Goal: Transaction & Acquisition: Purchase product/service

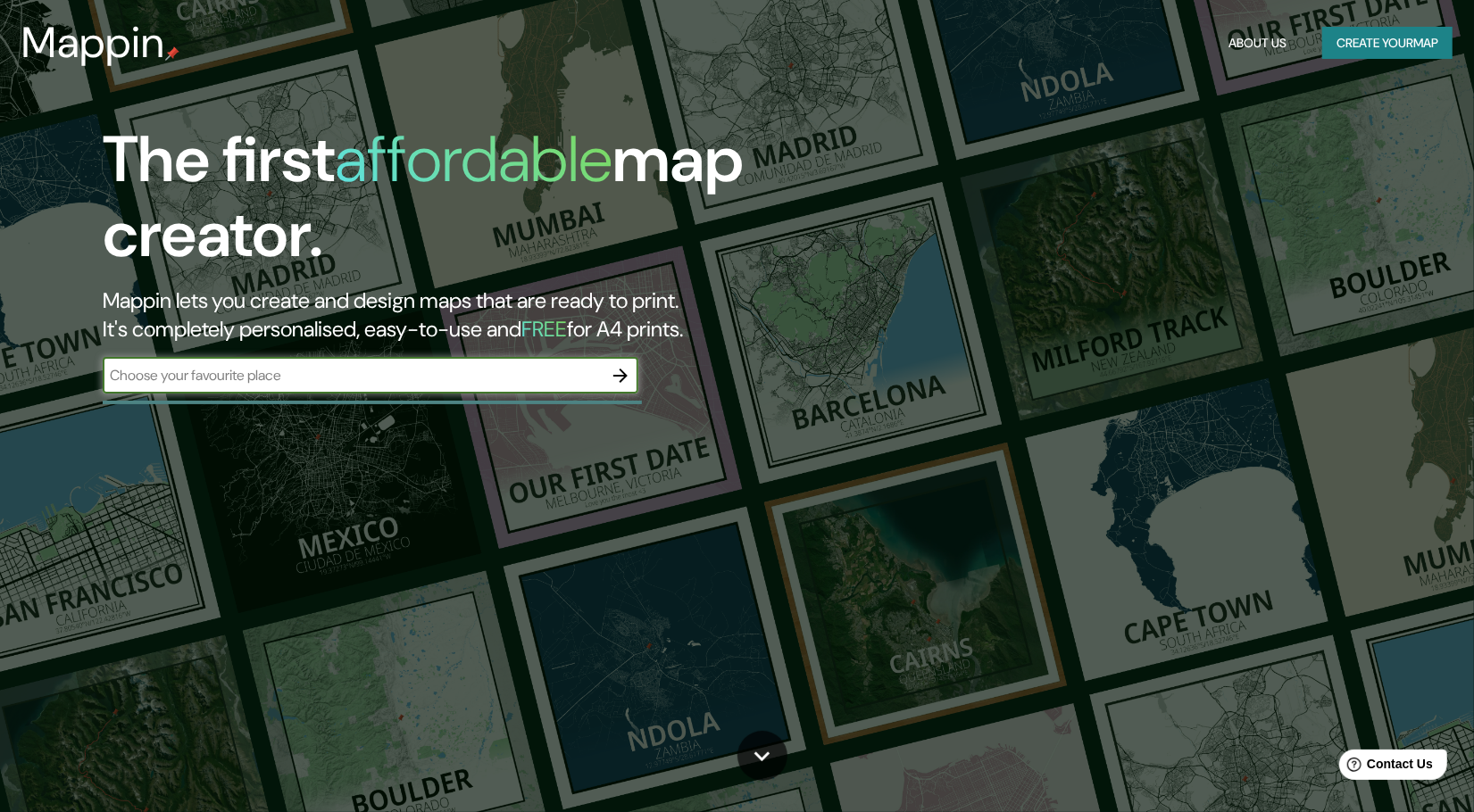
click at [321, 369] on input "text" at bounding box center [352, 374] width 500 height 21
type input "Ajusco"
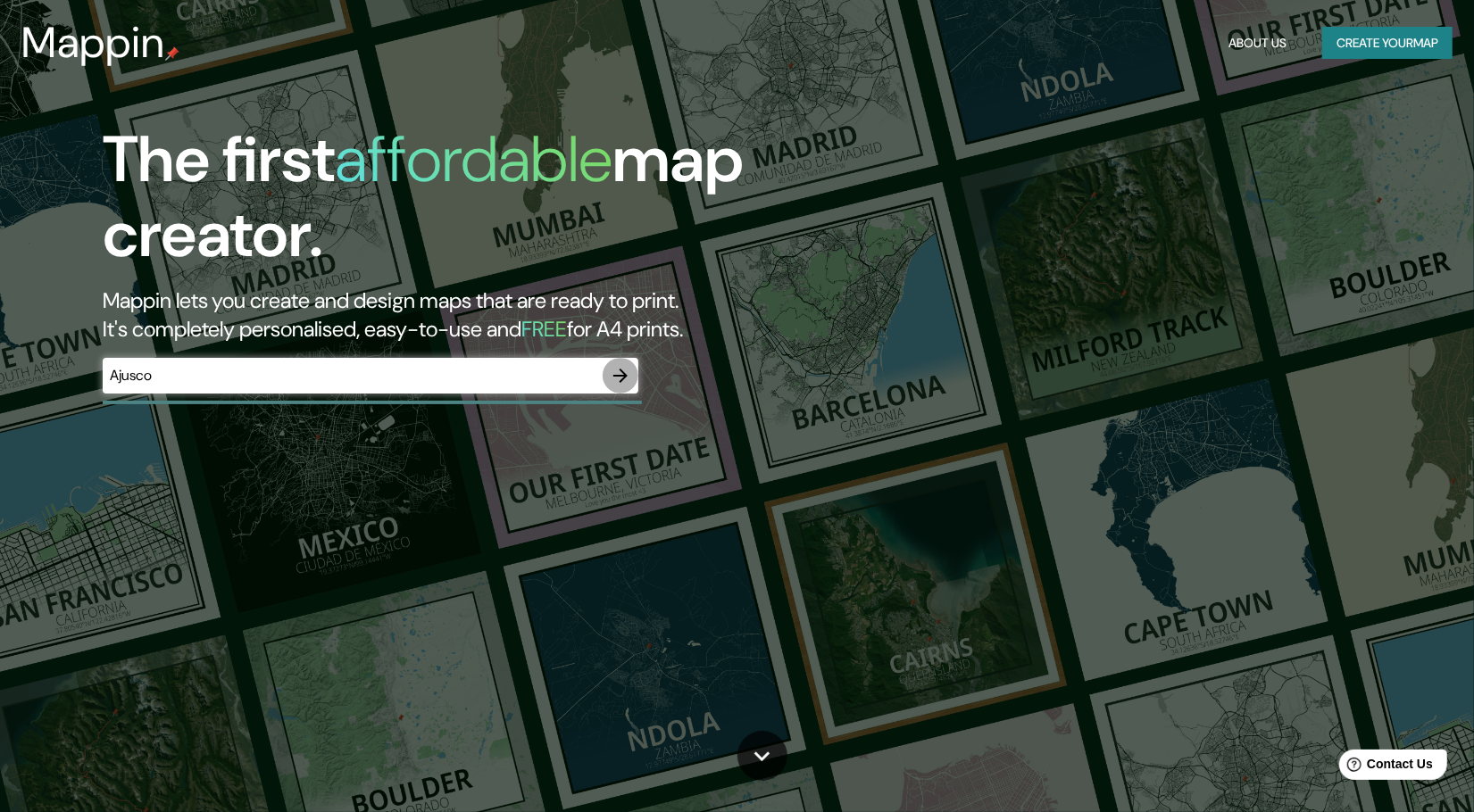
click at [632, 374] on button "button" at bounding box center [620, 376] width 36 height 36
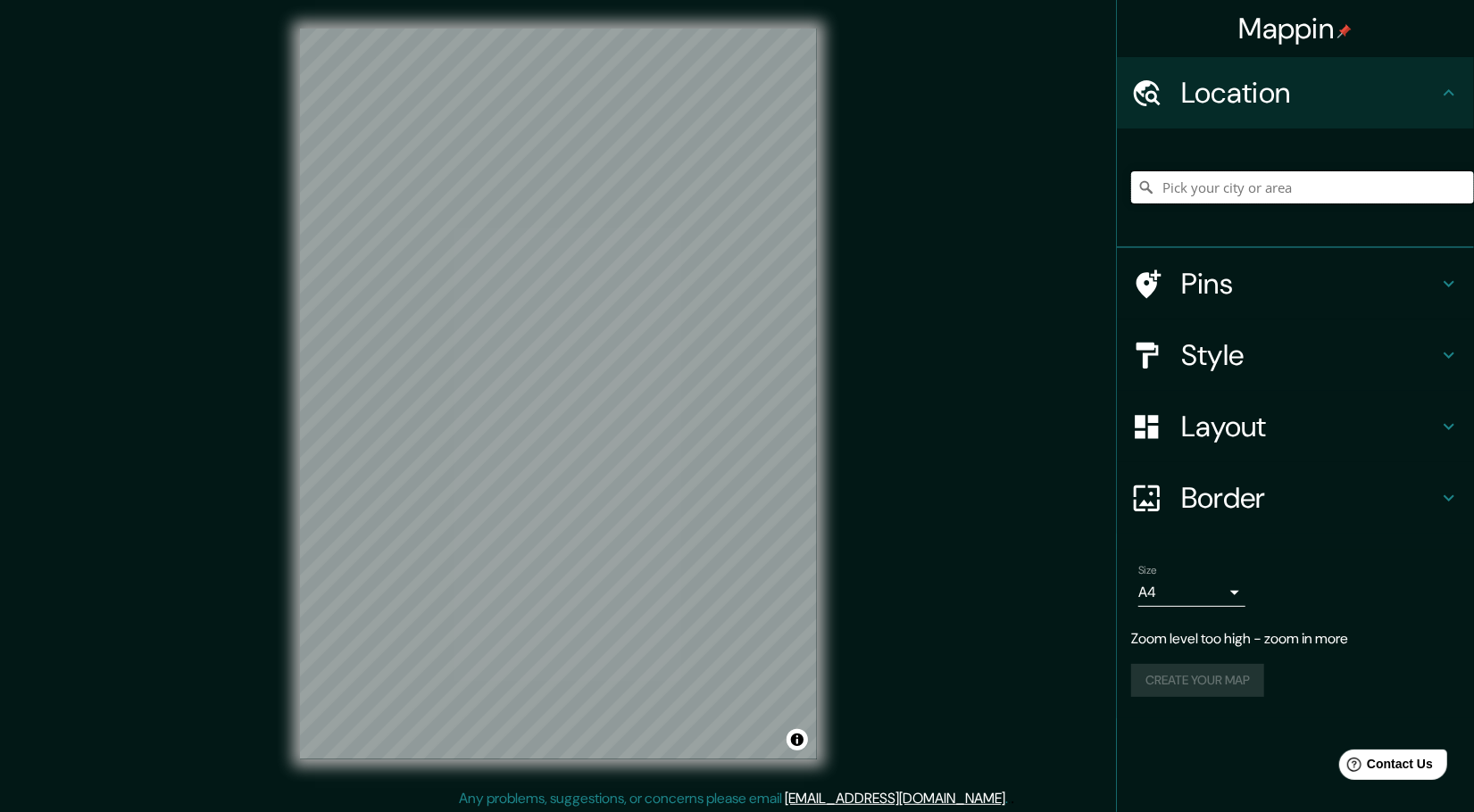
click at [1227, 185] on input "Pick your city or area" at bounding box center [1302, 187] width 343 height 32
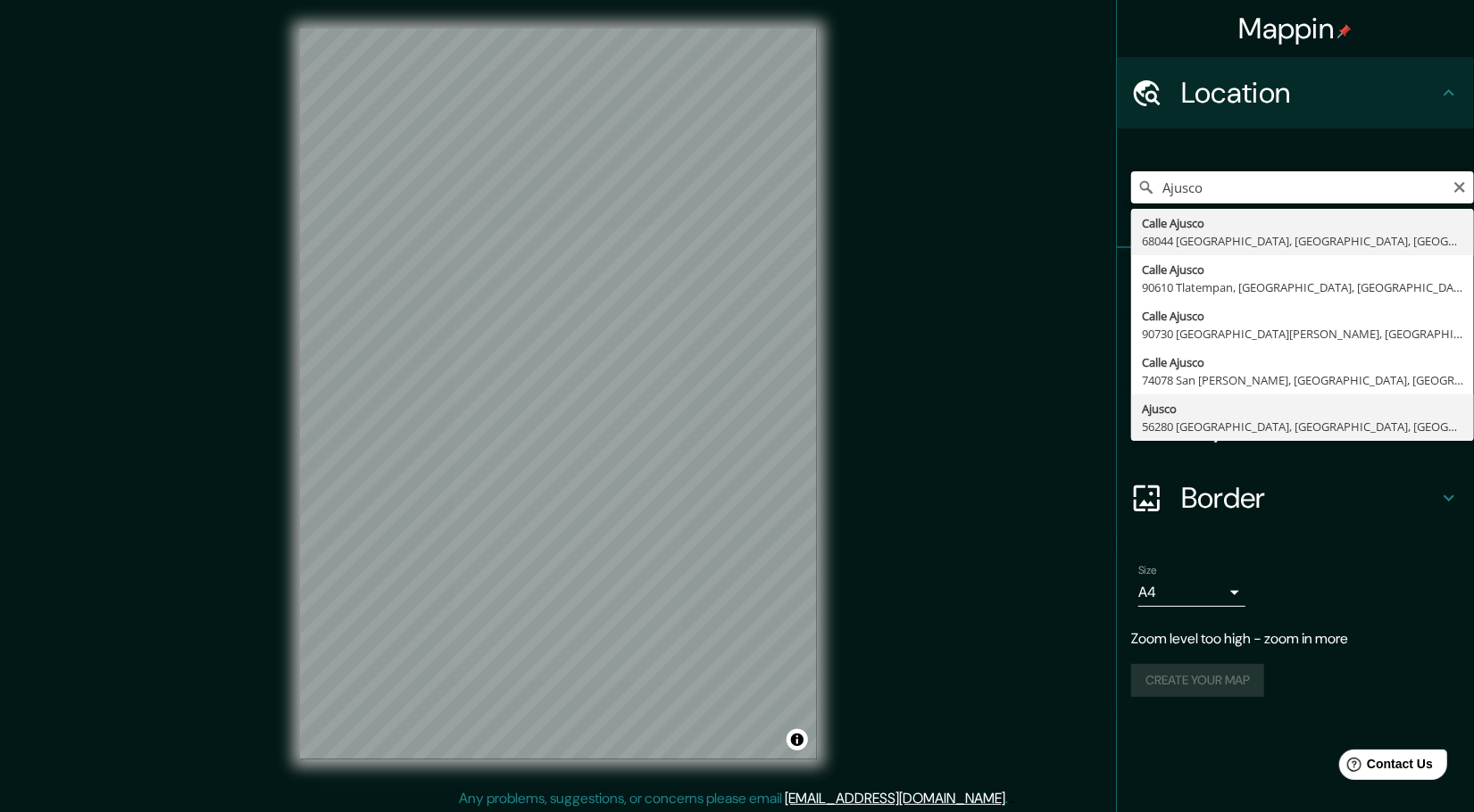
type input "Ajusco, 56280 [GEOGRAPHIC_DATA], [GEOGRAPHIC_DATA], [GEOGRAPHIC_DATA]"
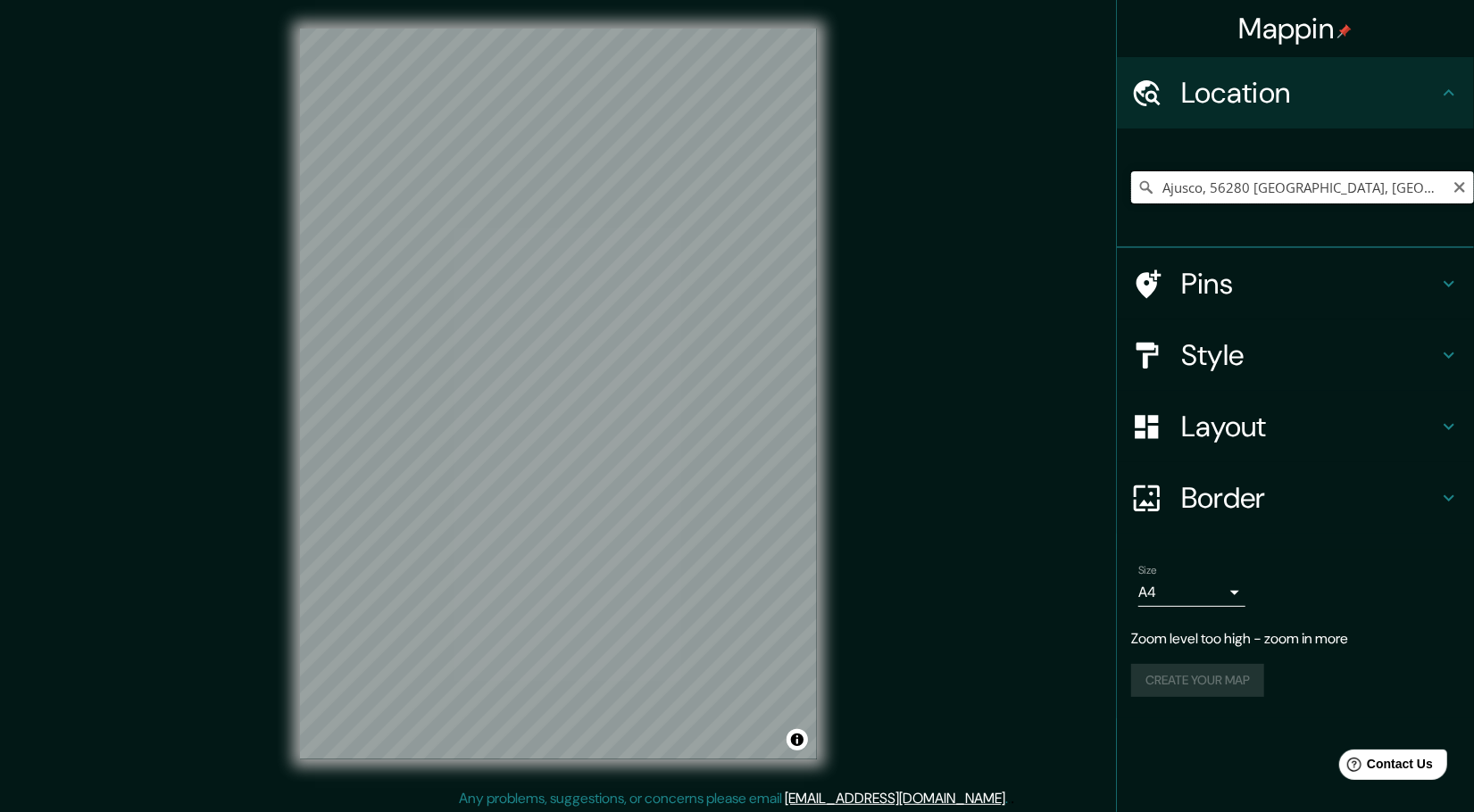
click at [1215, 194] on input "Ajusco, 56280 [GEOGRAPHIC_DATA], [GEOGRAPHIC_DATA], [GEOGRAPHIC_DATA]" at bounding box center [1302, 187] width 343 height 32
click at [1453, 186] on icon "Clear" at bounding box center [1460, 187] width 14 height 14
click at [1325, 187] on input "Pick your city or area" at bounding box center [1302, 187] width 343 height 32
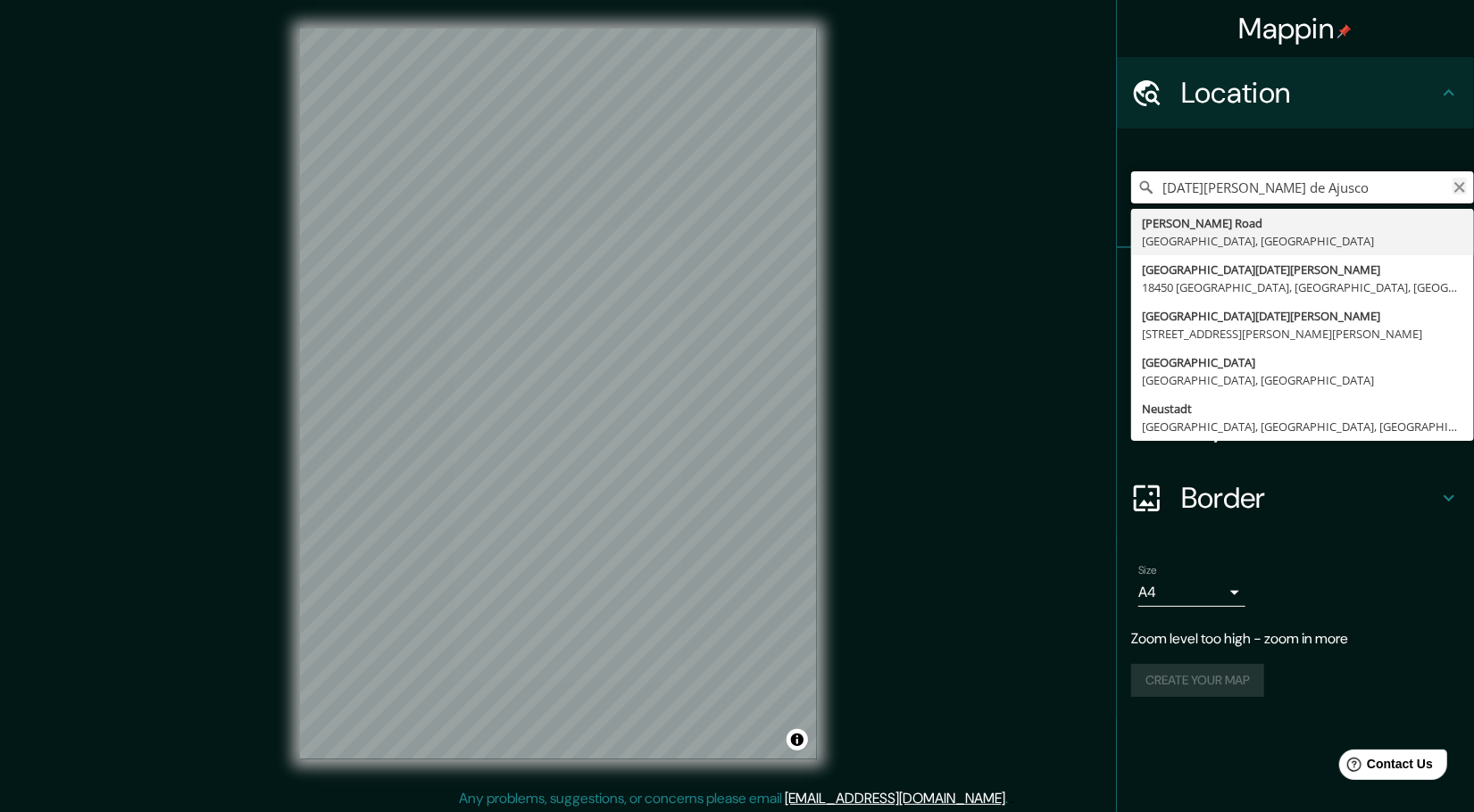
type input "[DATE][PERSON_NAME] de Ajusco"
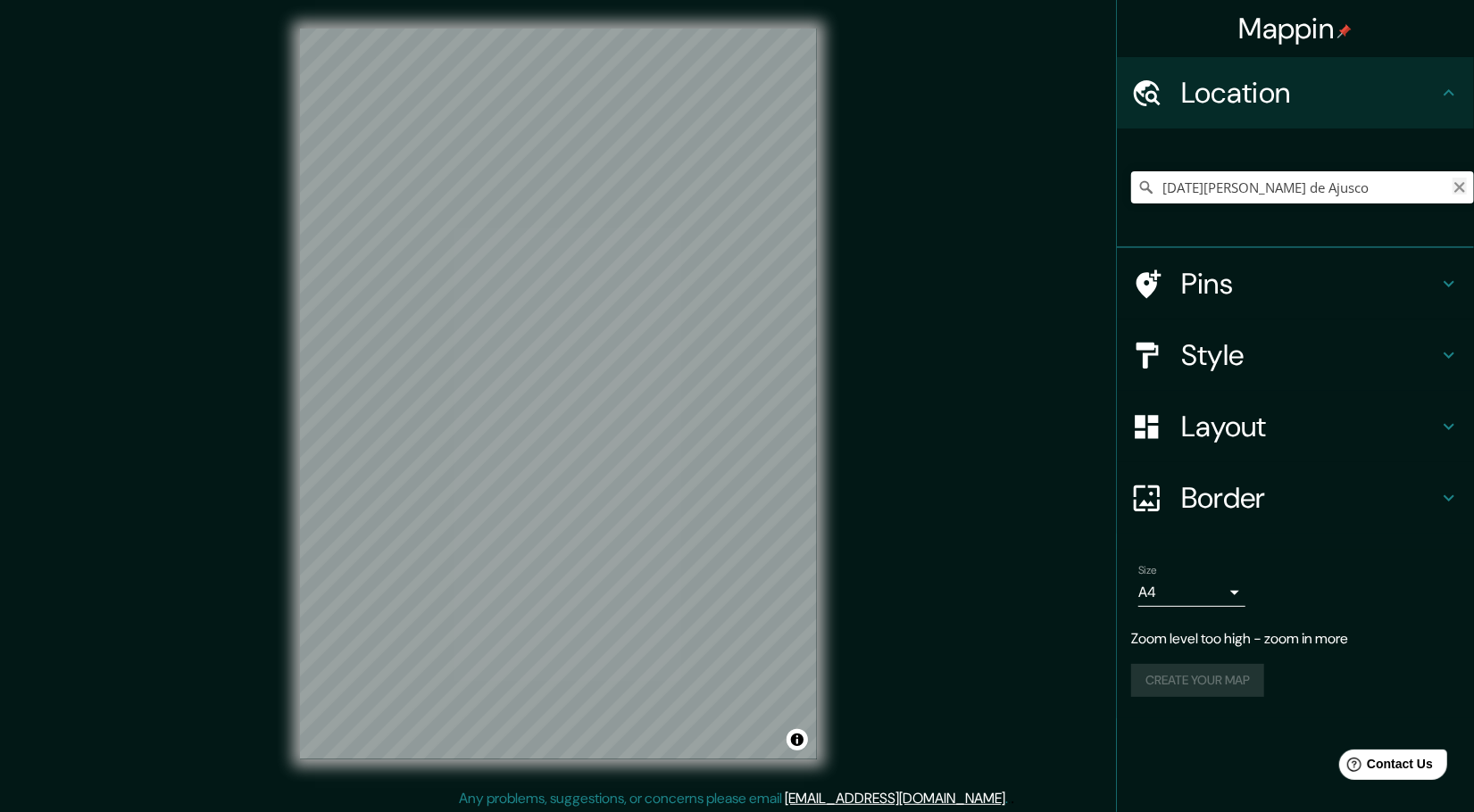
click at [1460, 190] on icon "Clear" at bounding box center [1460, 187] width 14 height 14
click at [1256, 185] on input "Pick your city or area" at bounding box center [1302, 187] width 343 height 32
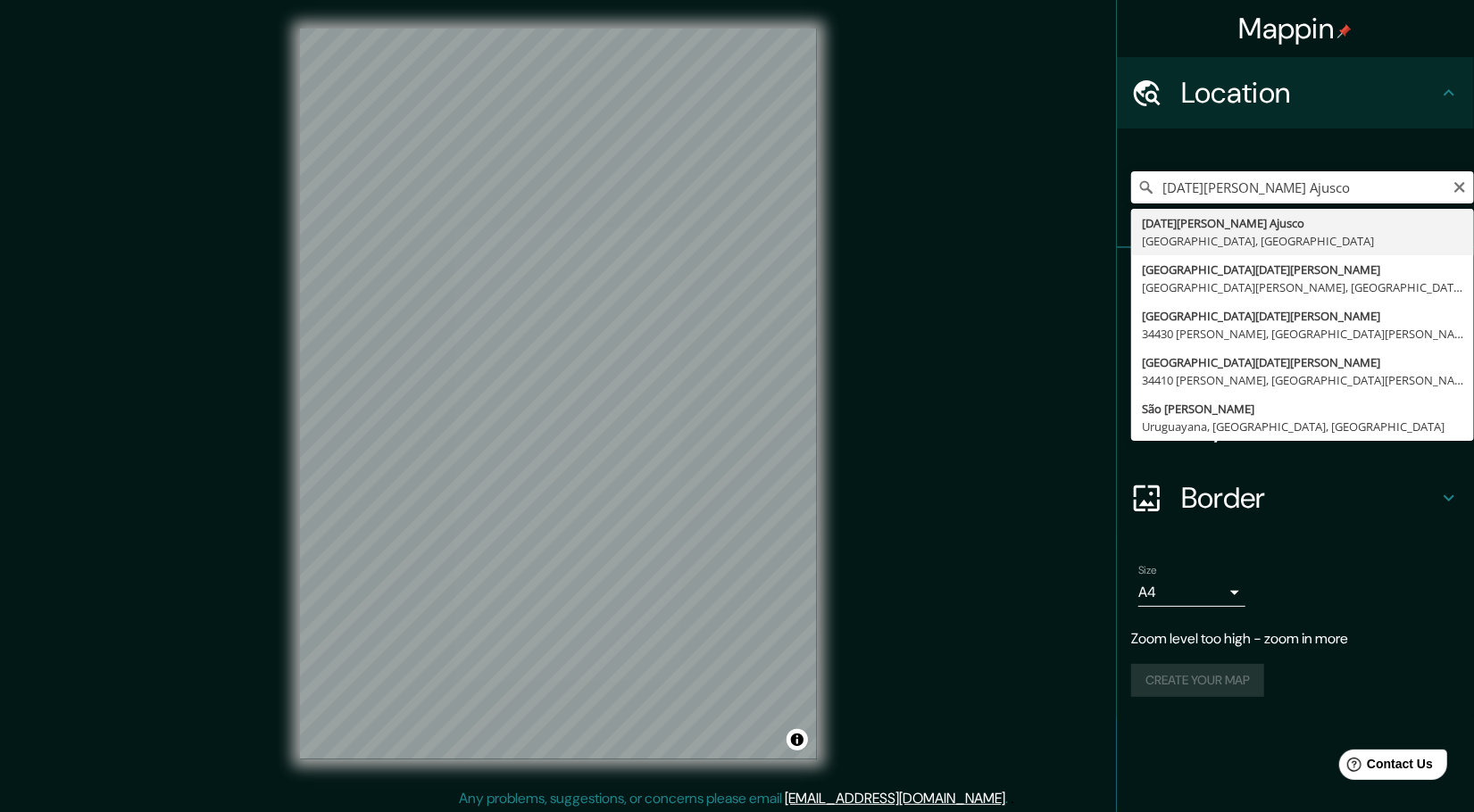
type input "[DATE][PERSON_NAME] Ajusco, [GEOGRAPHIC_DATA], [GEOGRAPHIC_DATA]"
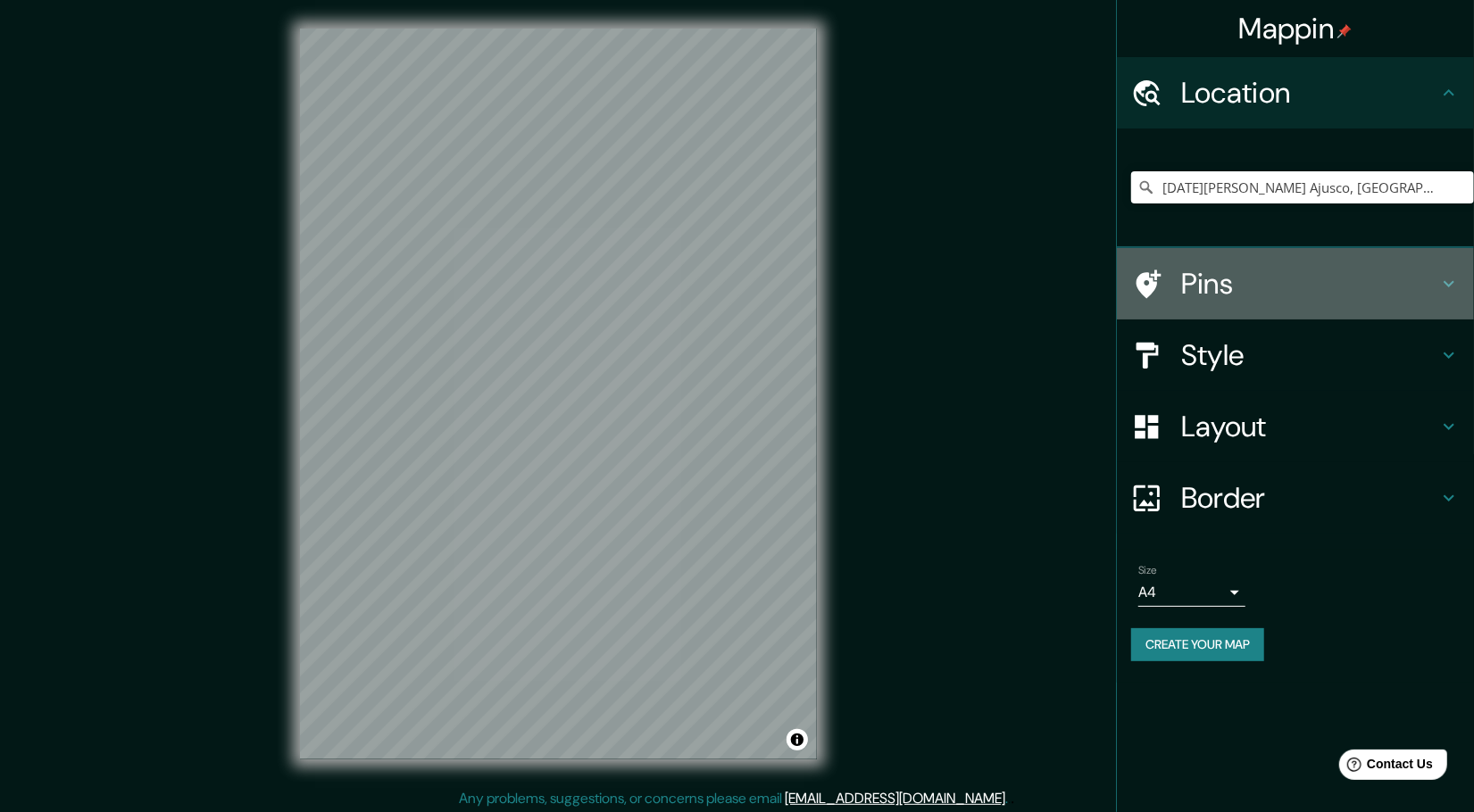
click at [1441, 292] on icon at bounding box center [1449, 284] width 22 height 22
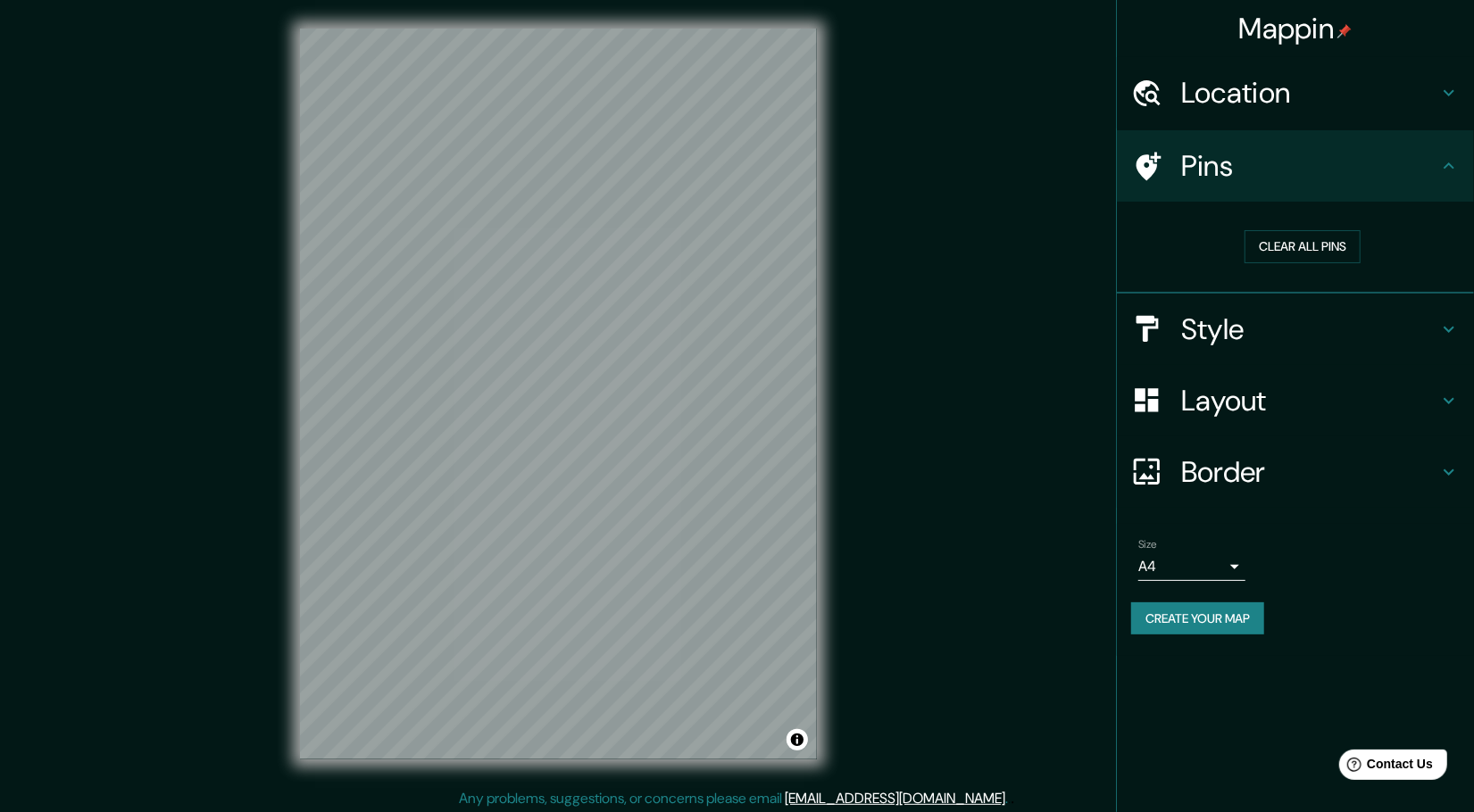
click at [1452, 199] on div "Pins" at bounding box center [1295, 166] width 357 height 71
click at [1440, 317] on div "Style" at bounding box center [1295, 329] width 357 height 71
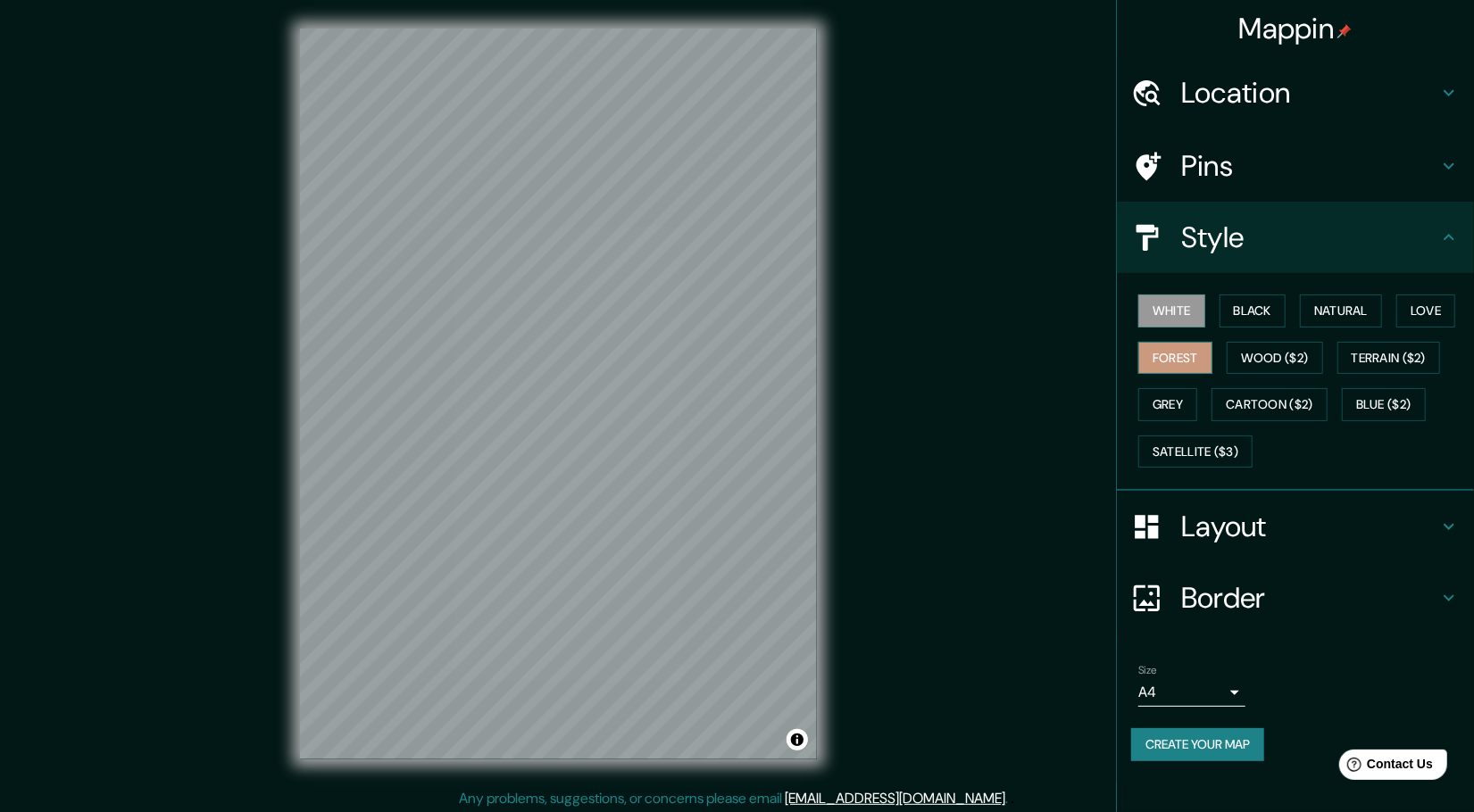
click at [1201, 356] on button "Forest" at bounding box center [1175, 358] width 74 height 33
click at [1285, 355] on button "Wood ($2)" at bounding box center [1274, 358] width 96 height 33
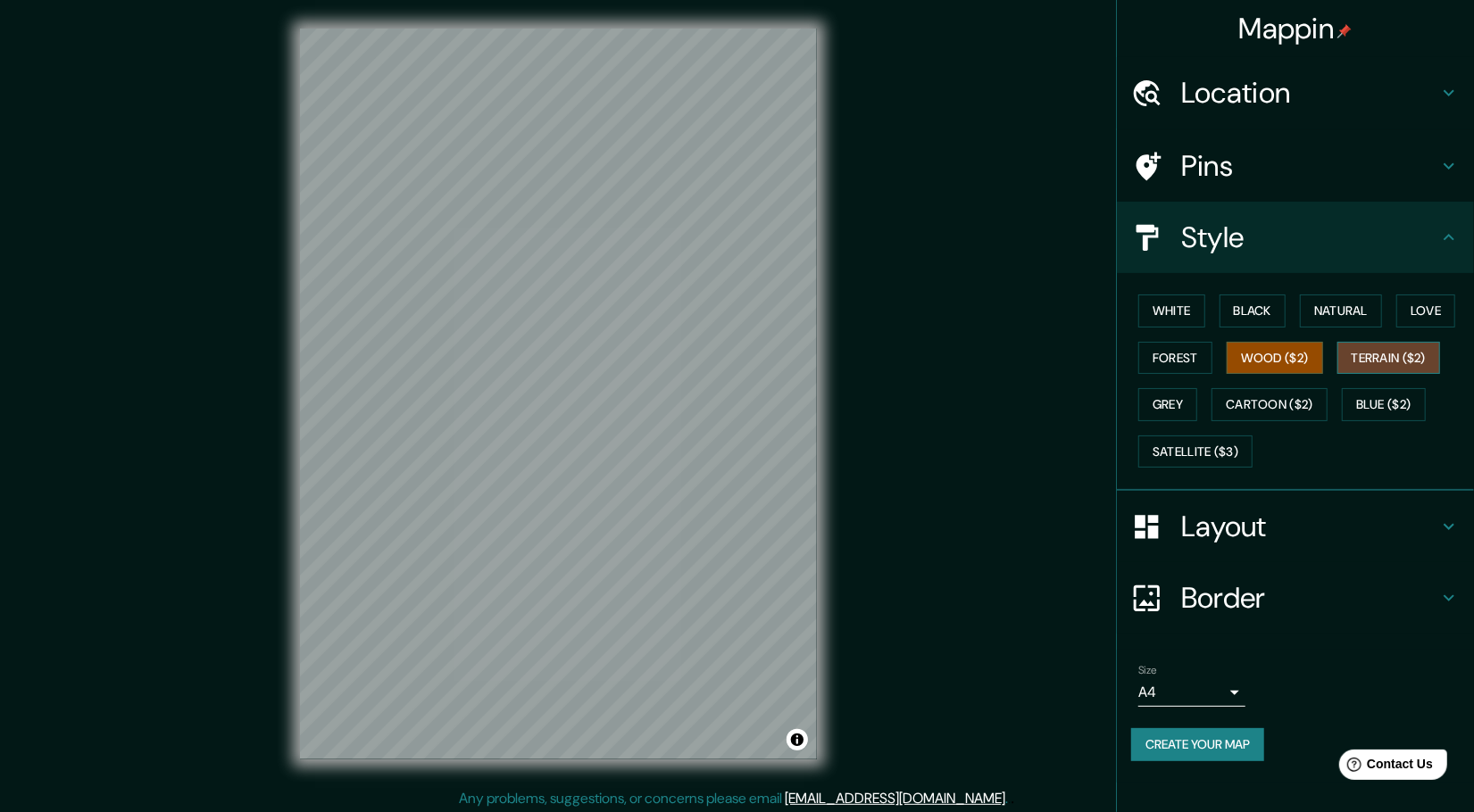
click at [1390, 352] on button "Terrain ($2)" at bounding box center [1388, 358] width 104 height 33
click at [1188, 429] on div "White Black Natural Love Forest Wood ($2) Terrain ($2) Grey Cartoon ($2) Blue (…" at bounding box center [1302, 381] width 343 height 187
click at [1192, 438] on button "Satellite ($3)" at bounding box center [1195, 452] width 114 height 33
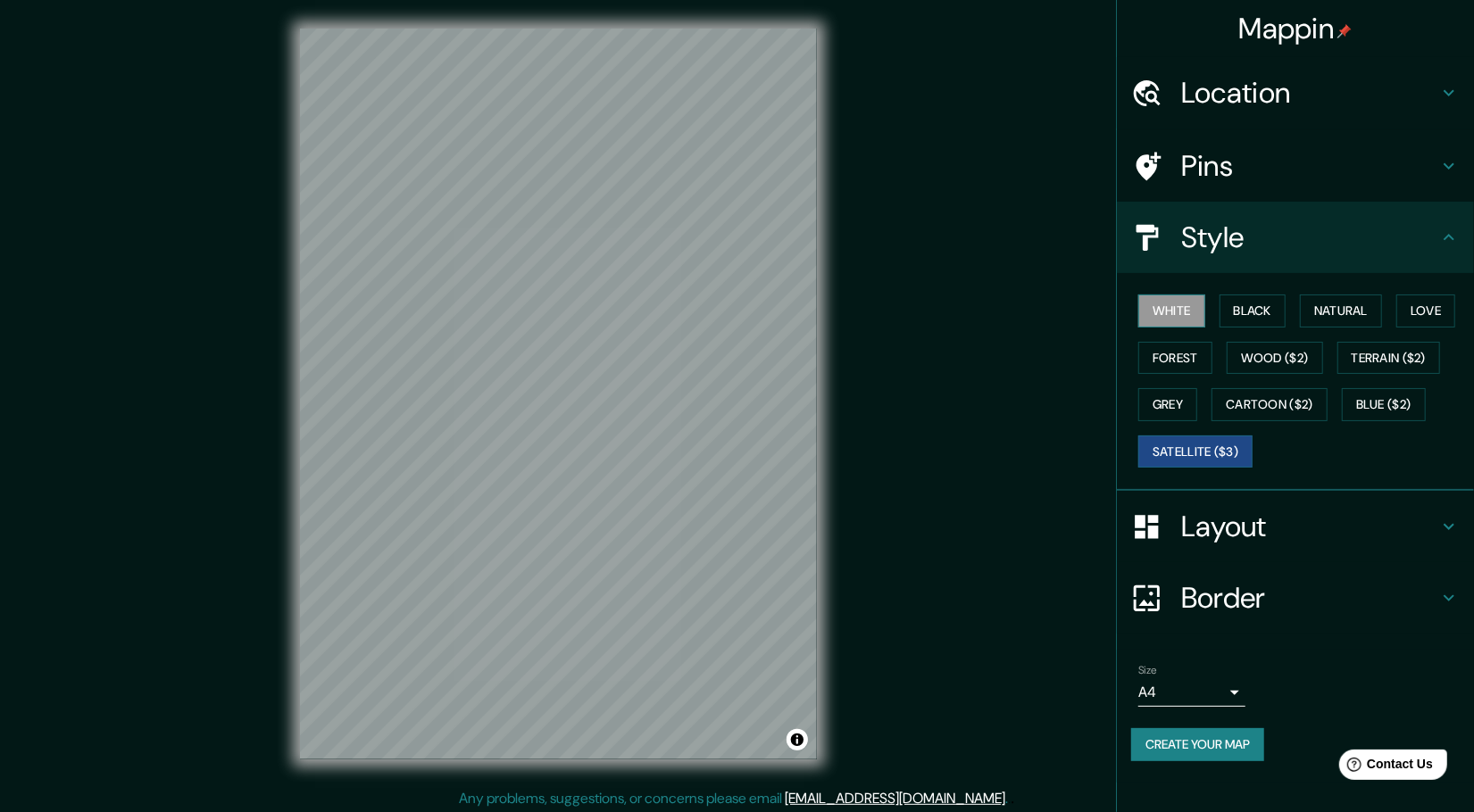
click at [1168, 310] on button "White" at bounding box center [1171, 311] width 67 height 33
click at [1240, 311] on button "Black" at bounding box center [1252, 311] width 67 height 33
click at [1180, 320] on button "White" at bounding box center [1171, 311] width 67 height 33
click at [1267, 535] on h4 "Layout" at bounding box center [1310, 527] width 258 height 36
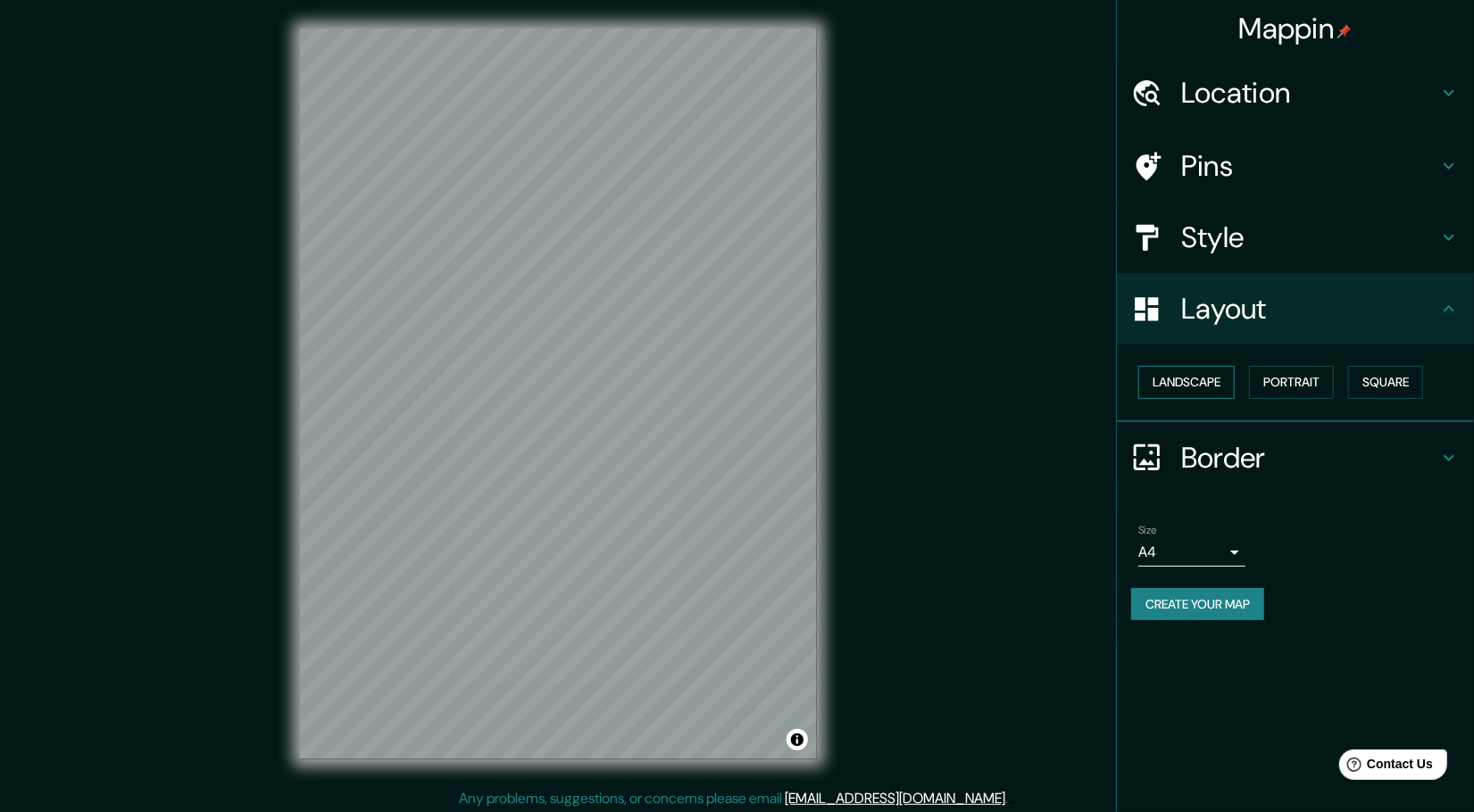
click at [1185, 390] on button "Landscape" at bounding box center [1186, 382] width 96 height 33
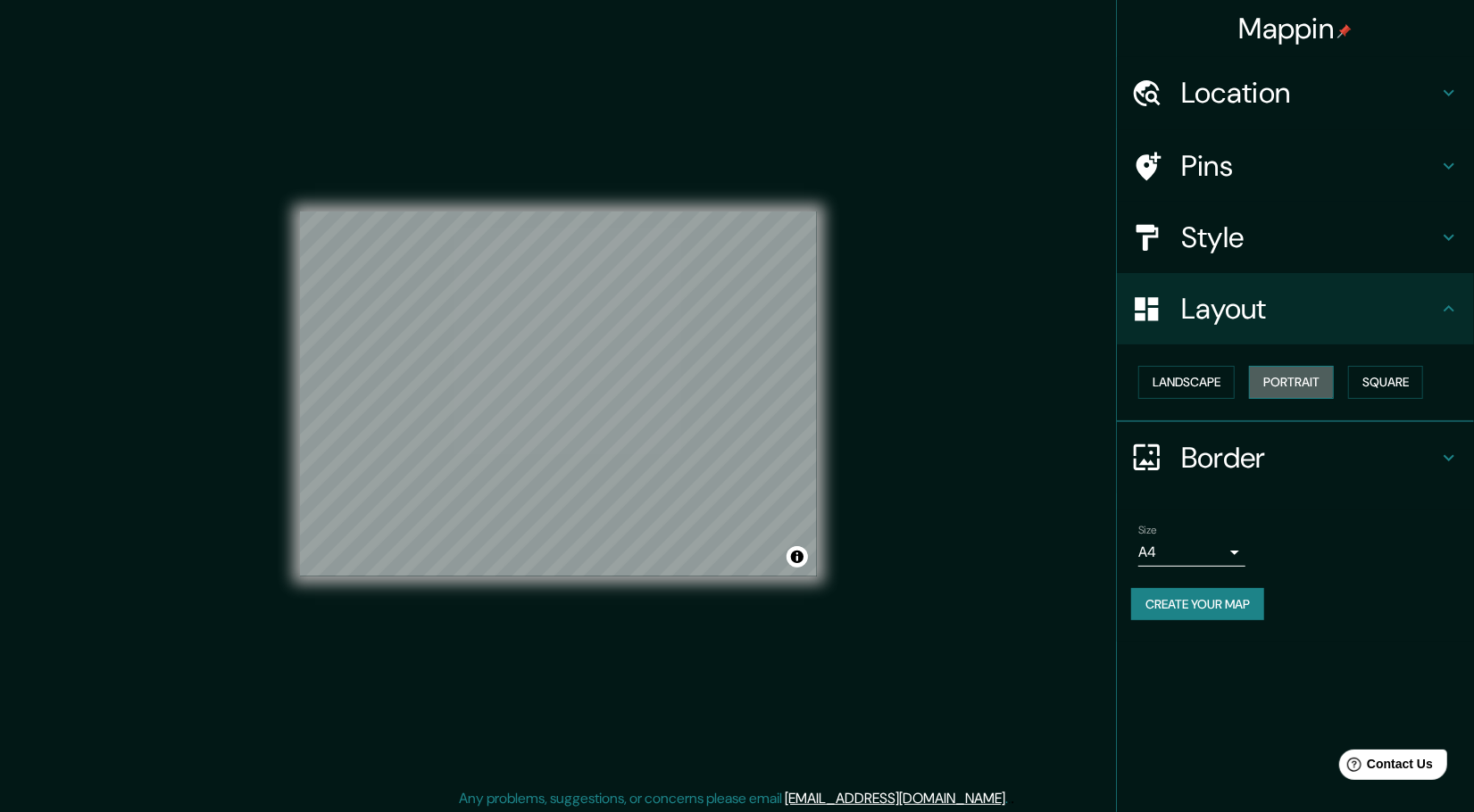
click at [1283, 375] on button "Portrait" at bounding box center [1291, 382] width 85 height 33
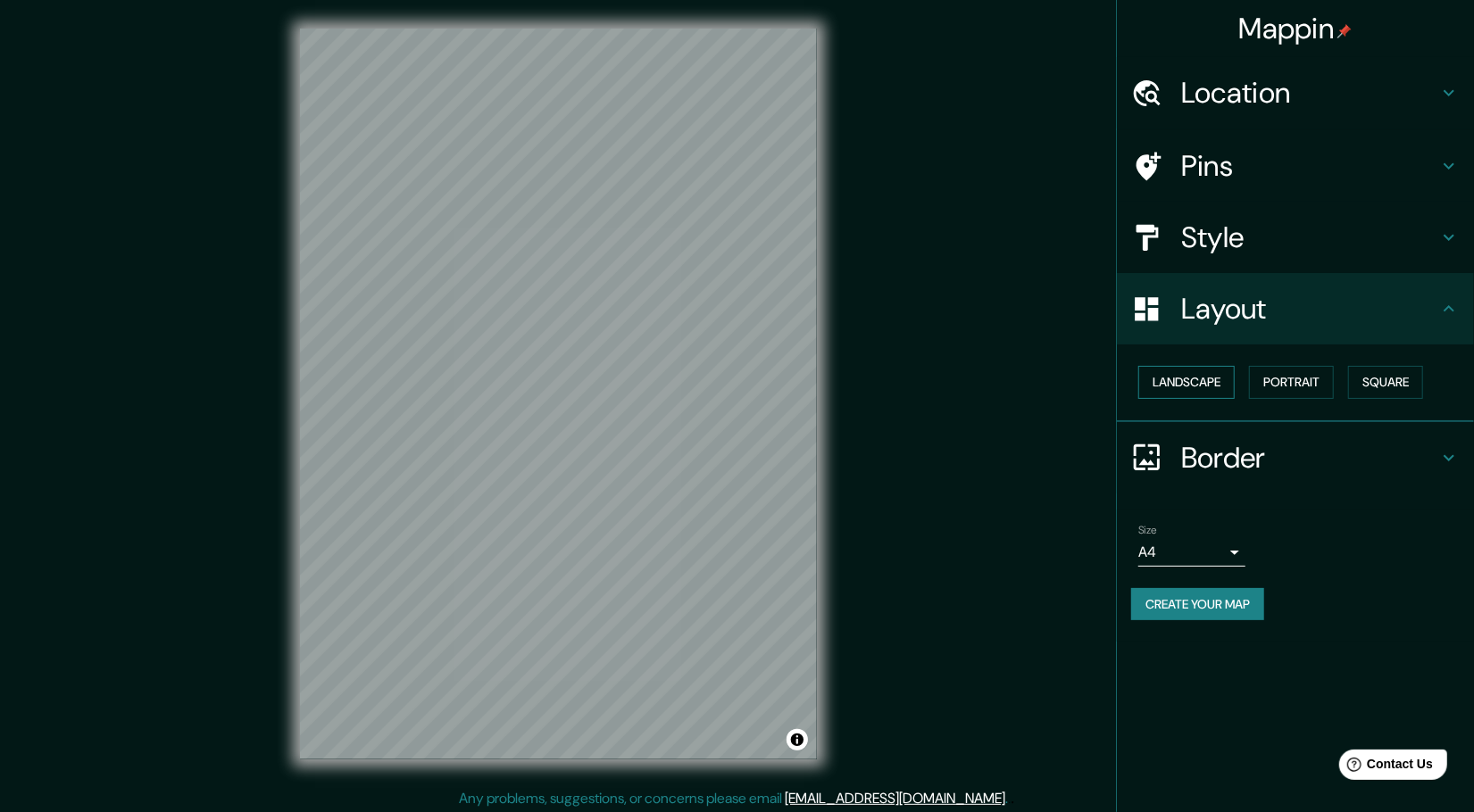
click at [1213, 377] on button "Landscape" at bounding box center [1186, 382] width 96 height 33
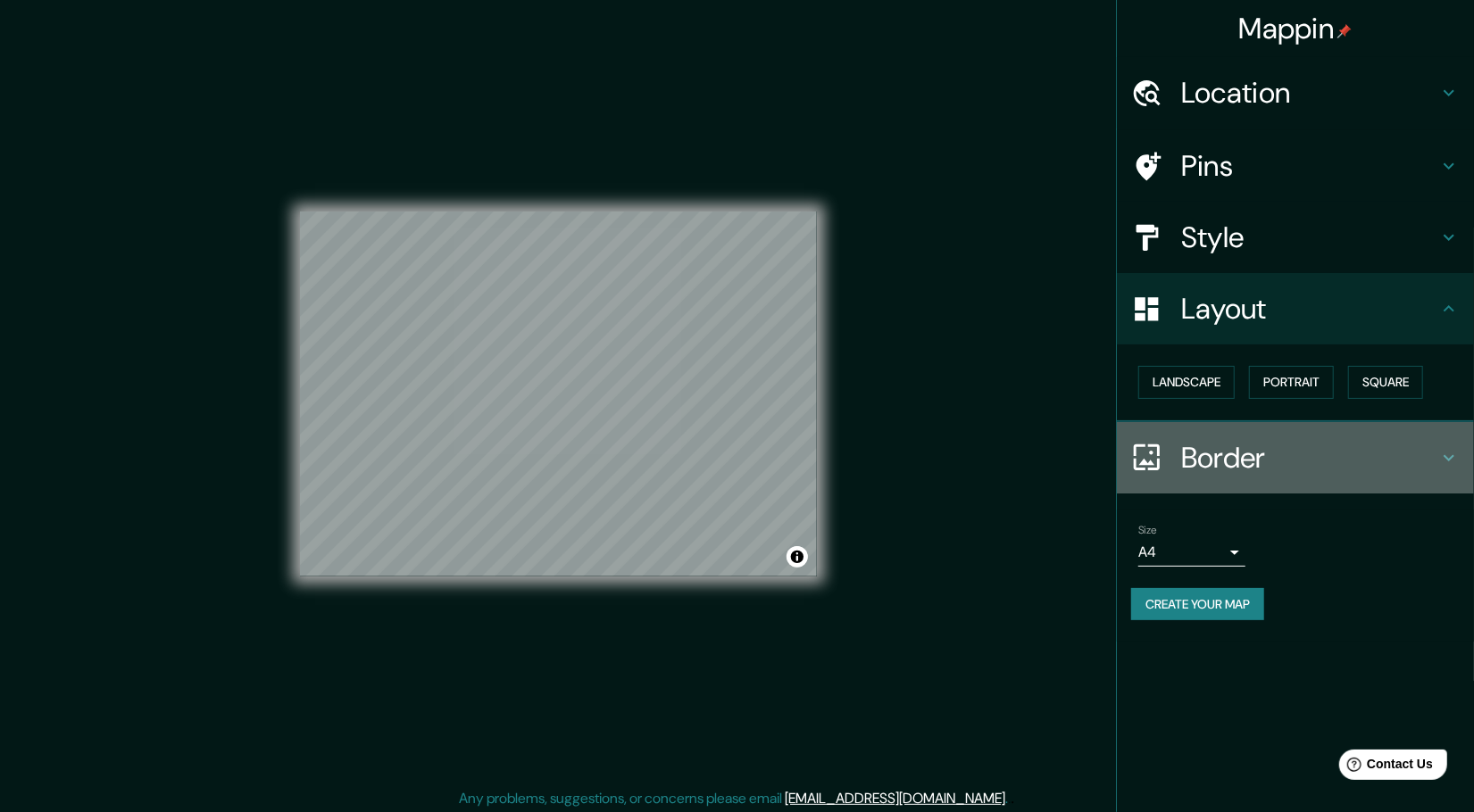
click at [1381, 453] on h4 "Border" at bounding box center [1310, 458] width 258 height 36
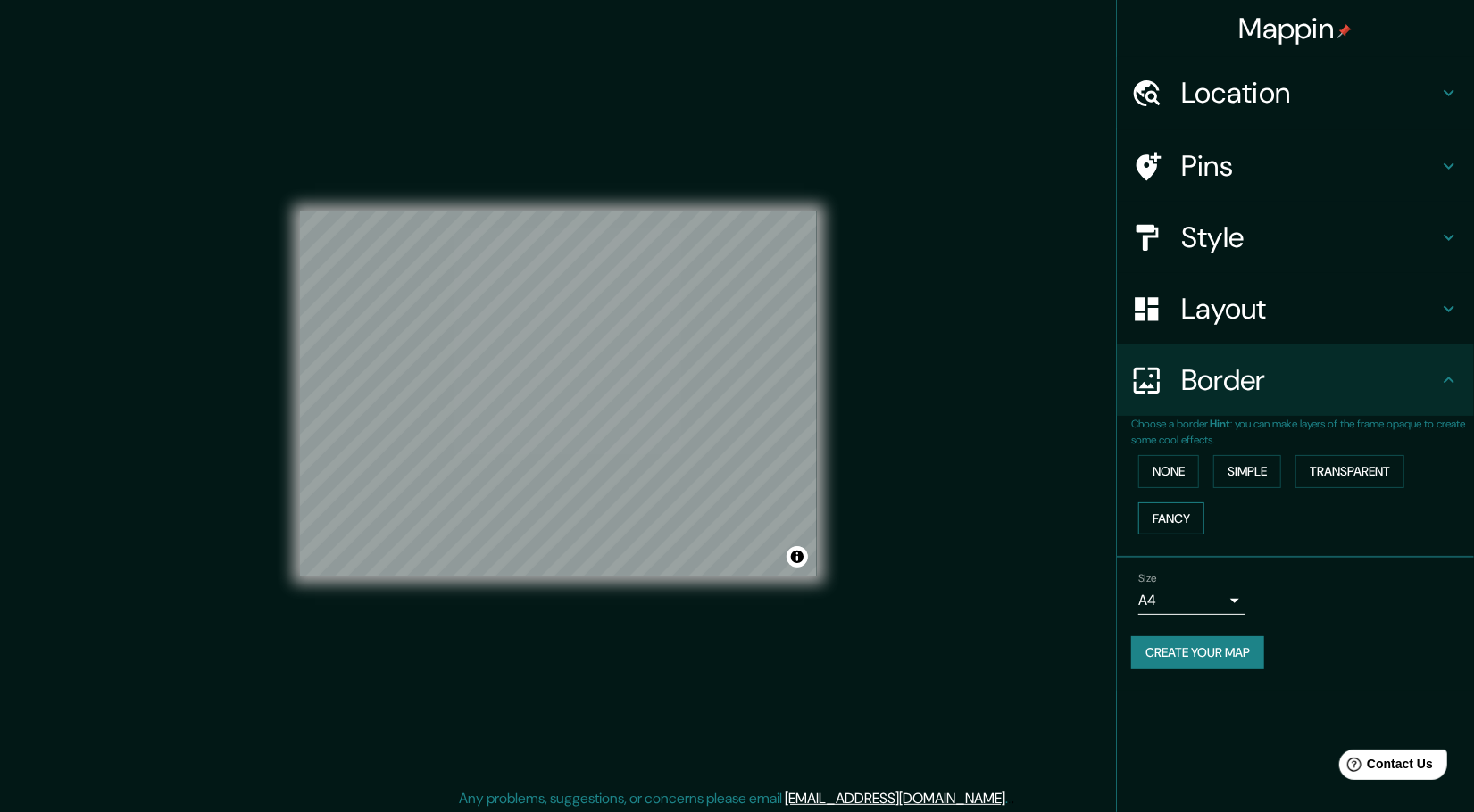
click at [1165, 503] on button "Fancy" at bounding box center [1171, 519] width 66 height 33
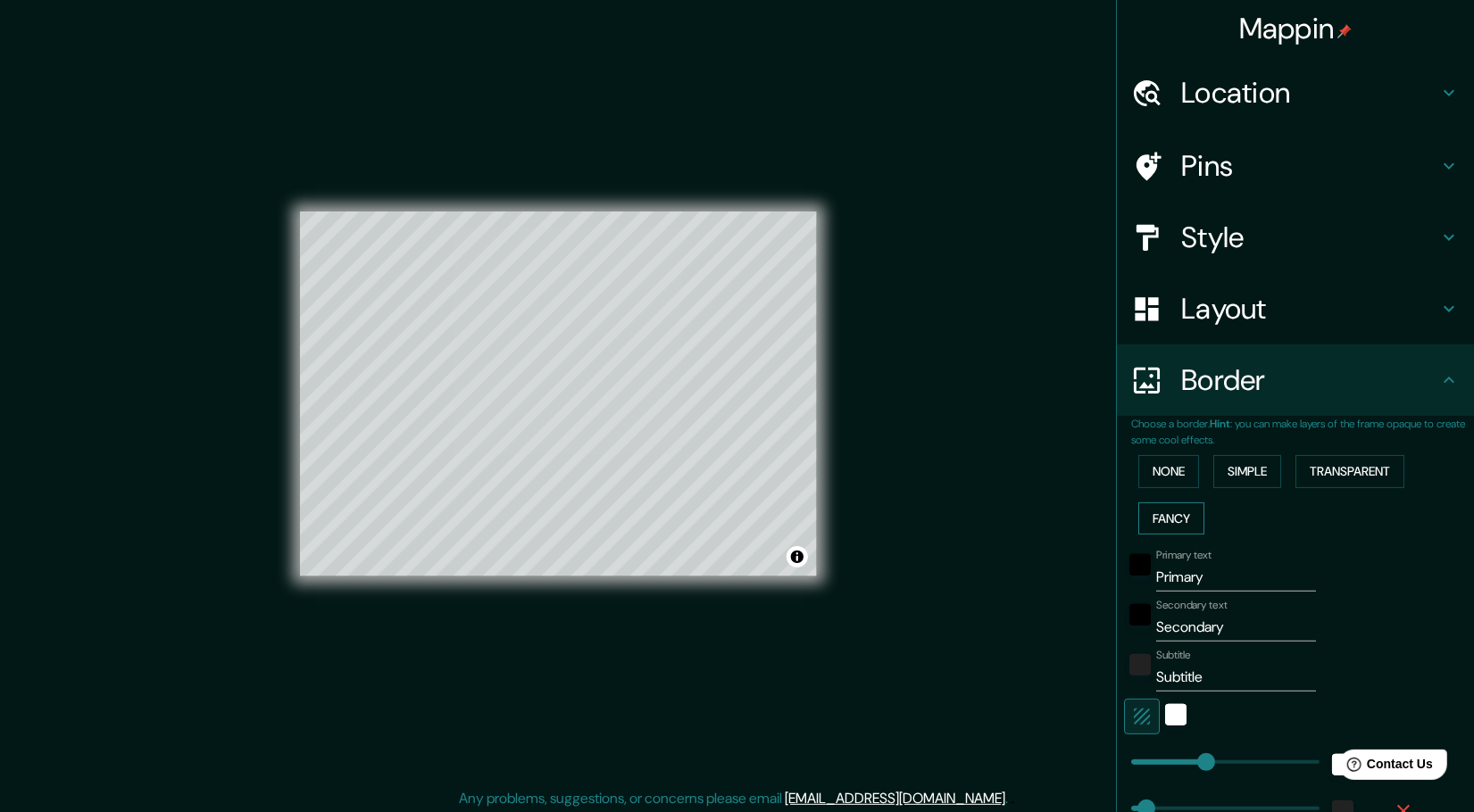
click at [1169, 515] on button "Fancy" at bounding box center [1171, 519] width 66 height 33
type input "232"
type input "46"
type input "23"
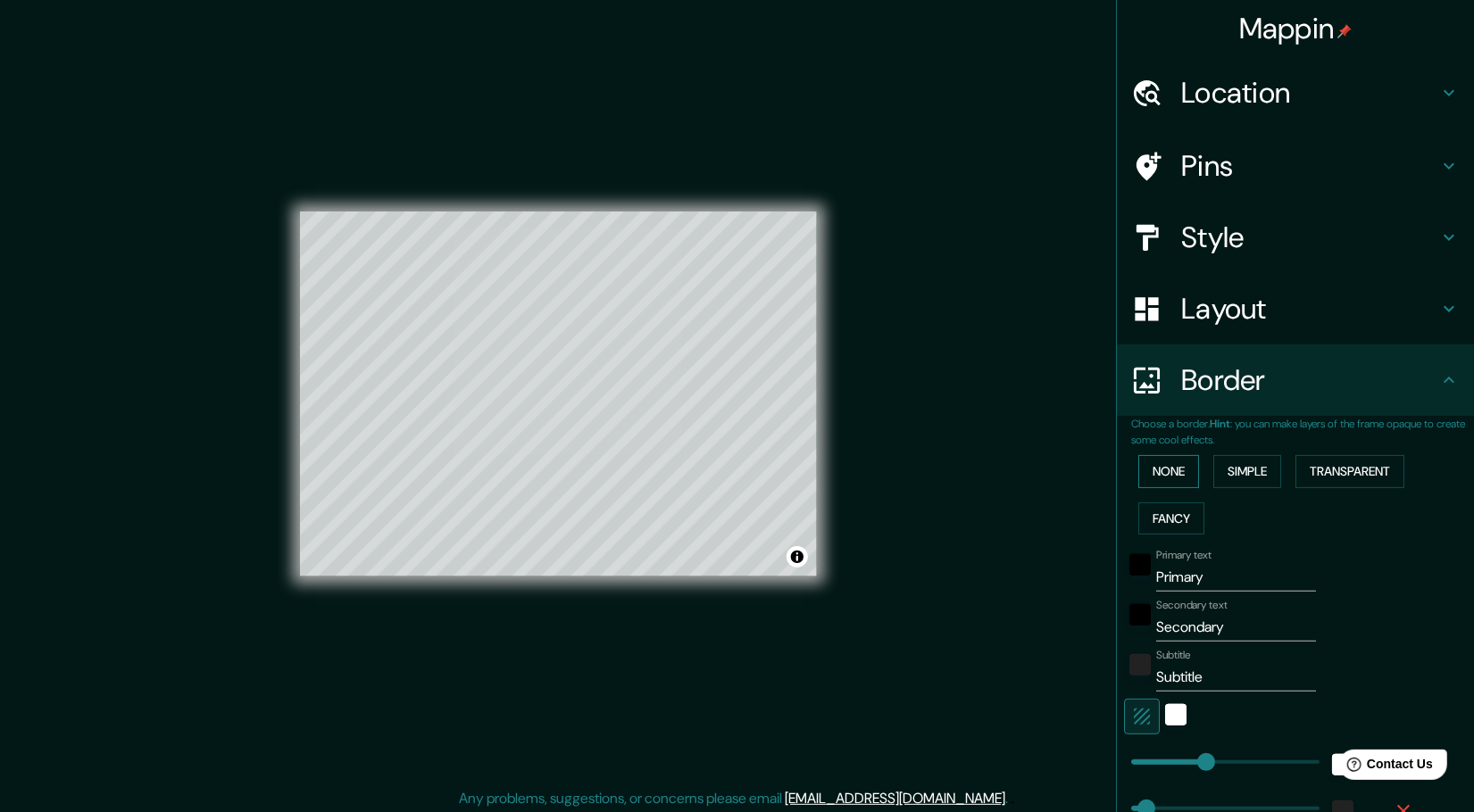
click at [1167, 478] on button "None" at bounding box center [1168, 472] width 60 height 33
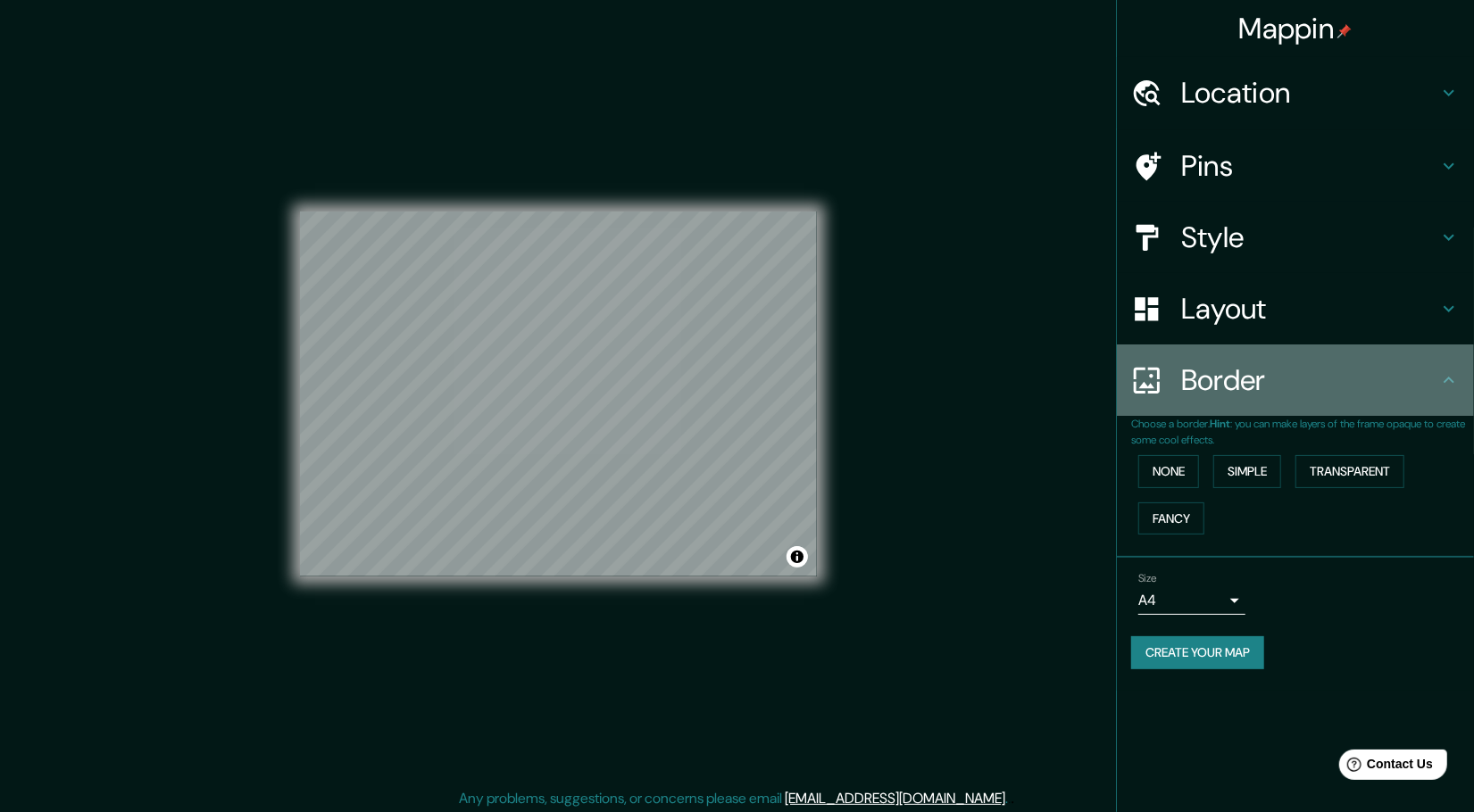
click at [1390, 382] on h4 "Border" at bounding box center [1310, 381] width 258 height 36
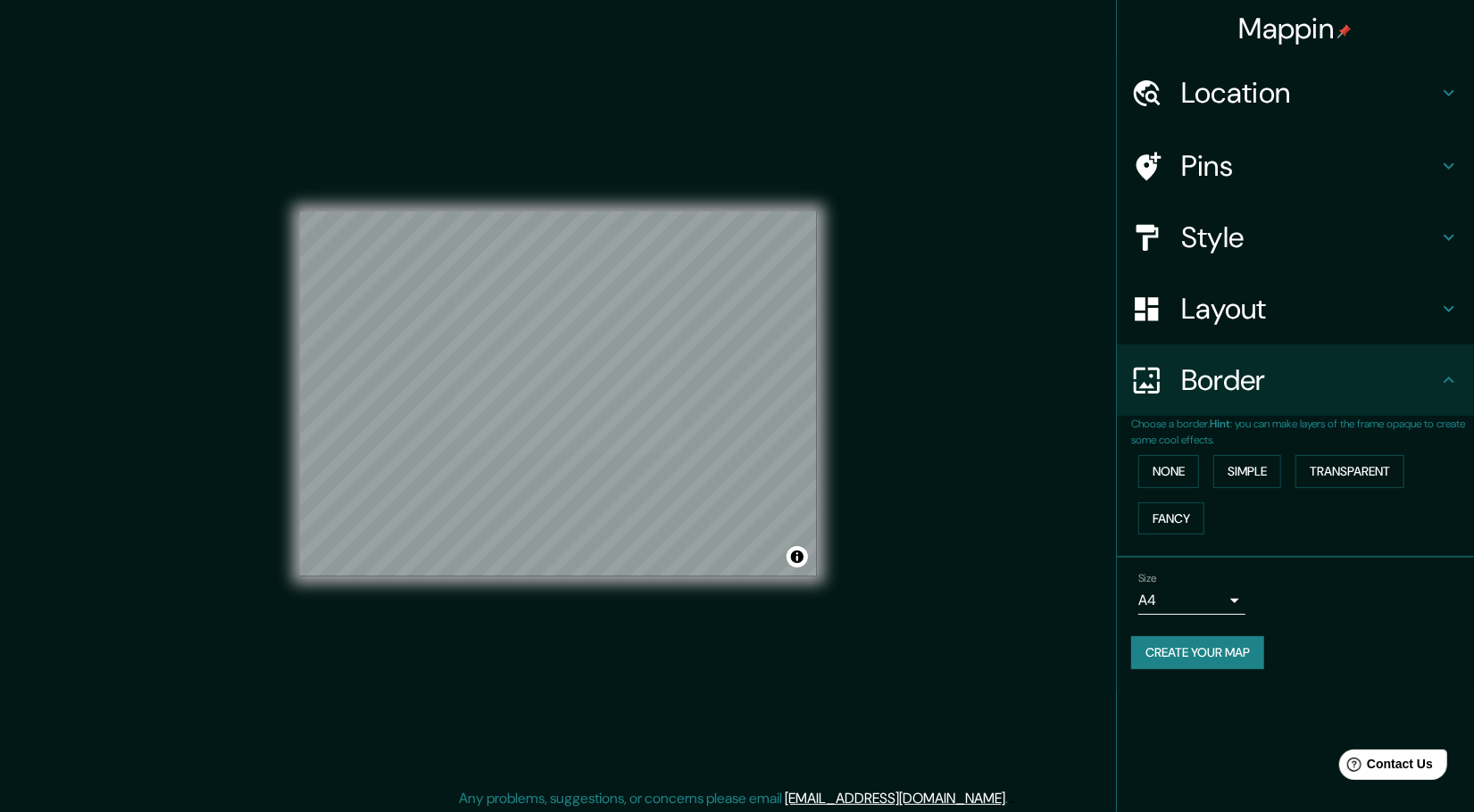
click at [1347, 246] on h4 "Style" at bounding box center [1310, 238] width 258 height 36
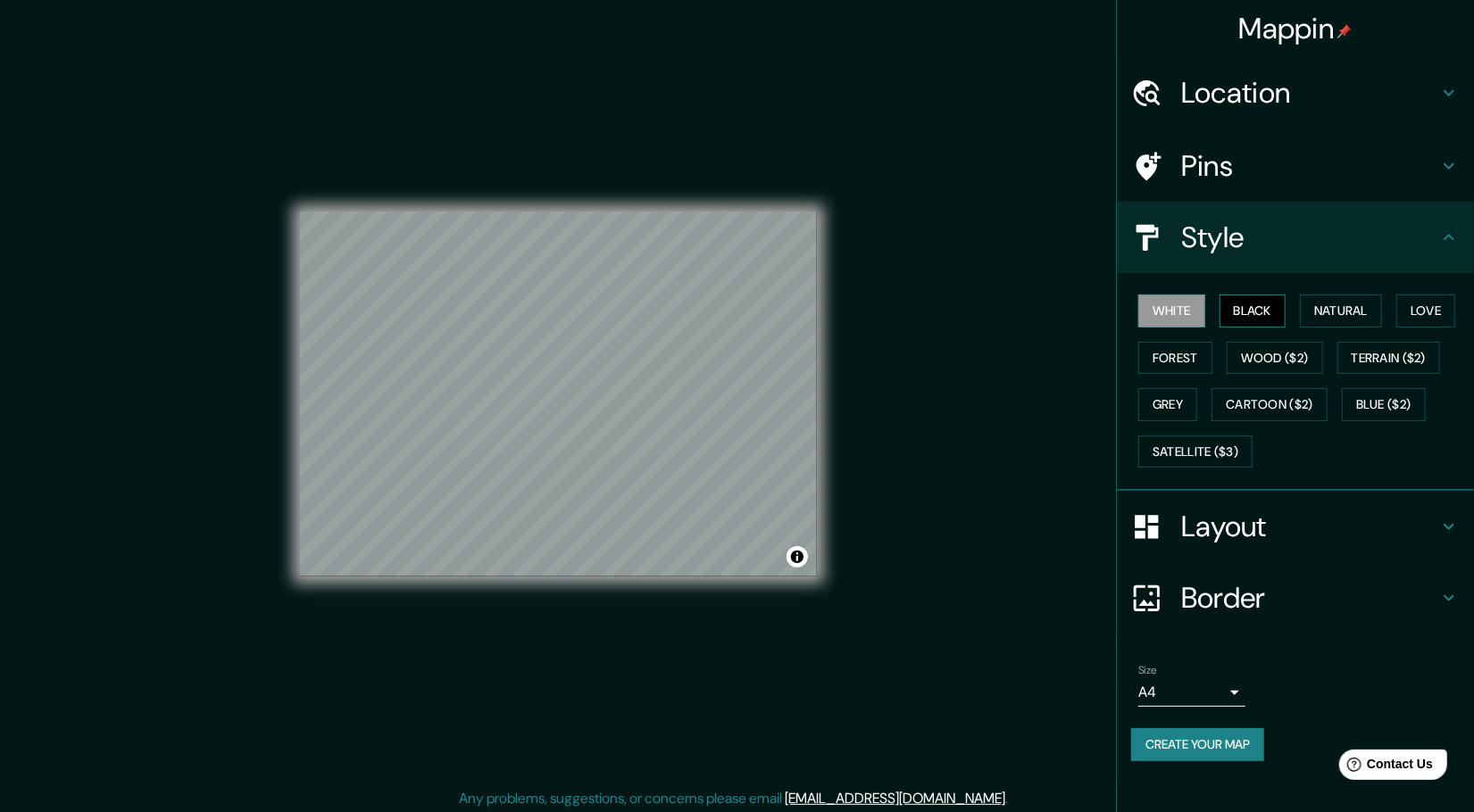
click at [1274, 311] on button "Black" at bounding box center [1252, 311] width 67 height 33
click at [1307, 311] on button "Natural" at bounding box center [1340, 311] width 82 height 33
click at [1163, 323] on button "White" at bounding box center [1171, 311] width 67 height 33
click at [796, 560] on button "Toggle attribution" at bounding box center [797, 557] width 22 height 22
click at [802, 558] on button "Toggle attribution" at bounding box center [797, 557] width 22 height 22
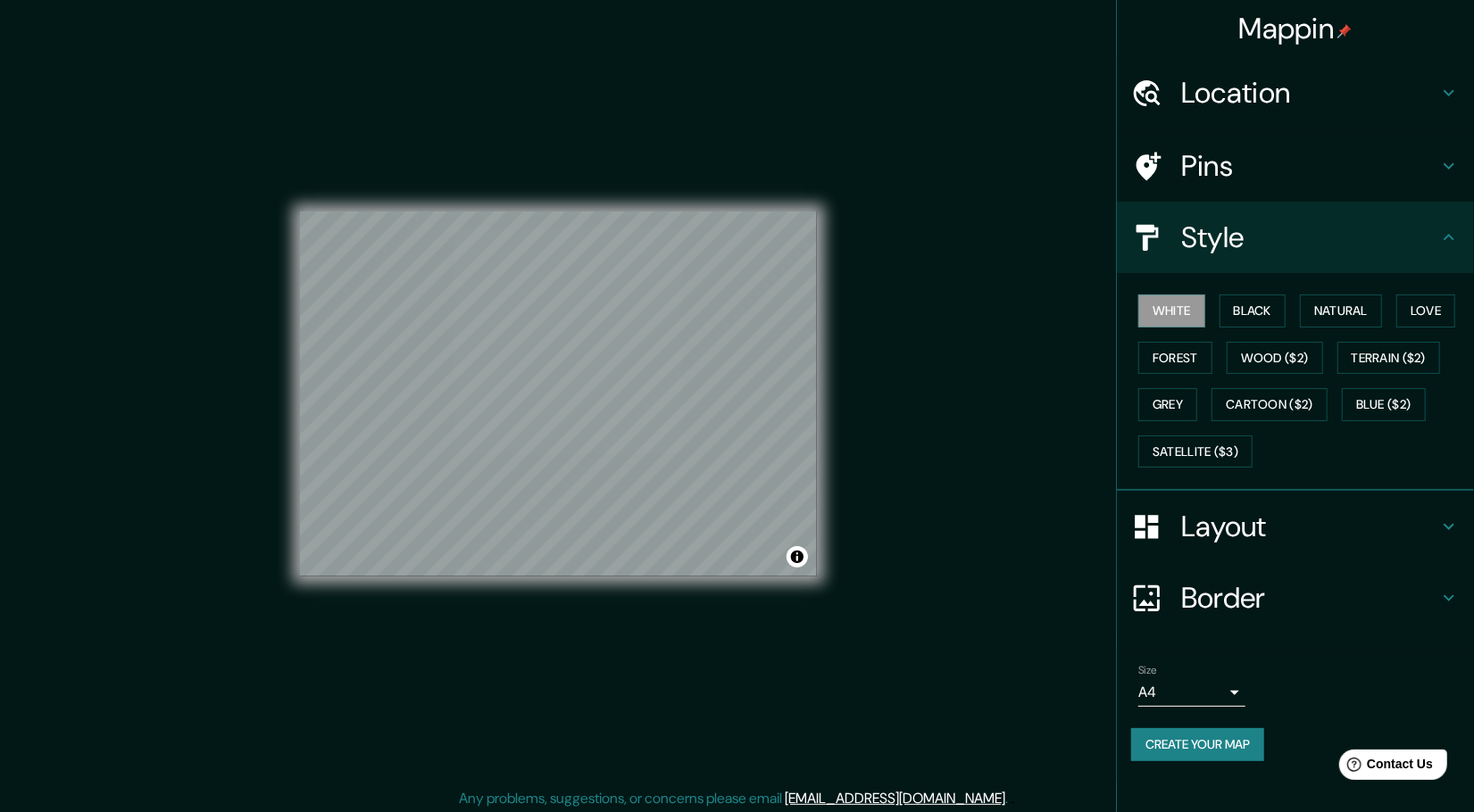
click at [1327, 510] on h4 "Layout" at bounding box center [1310, 527] width 258 height 36
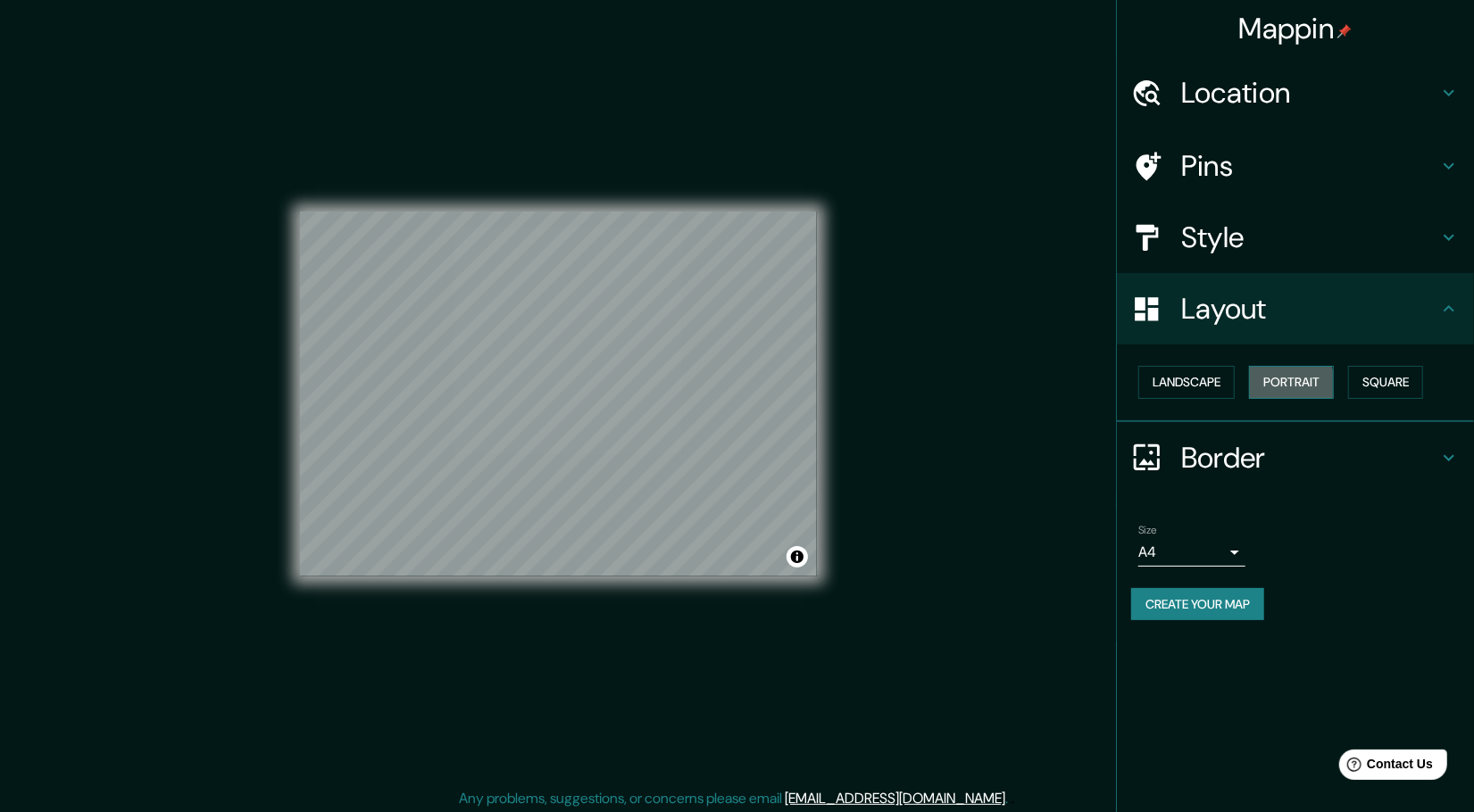
click at [1280, 383] on button "Portrait" at bounding box center [1291, 382] width 85 height 33
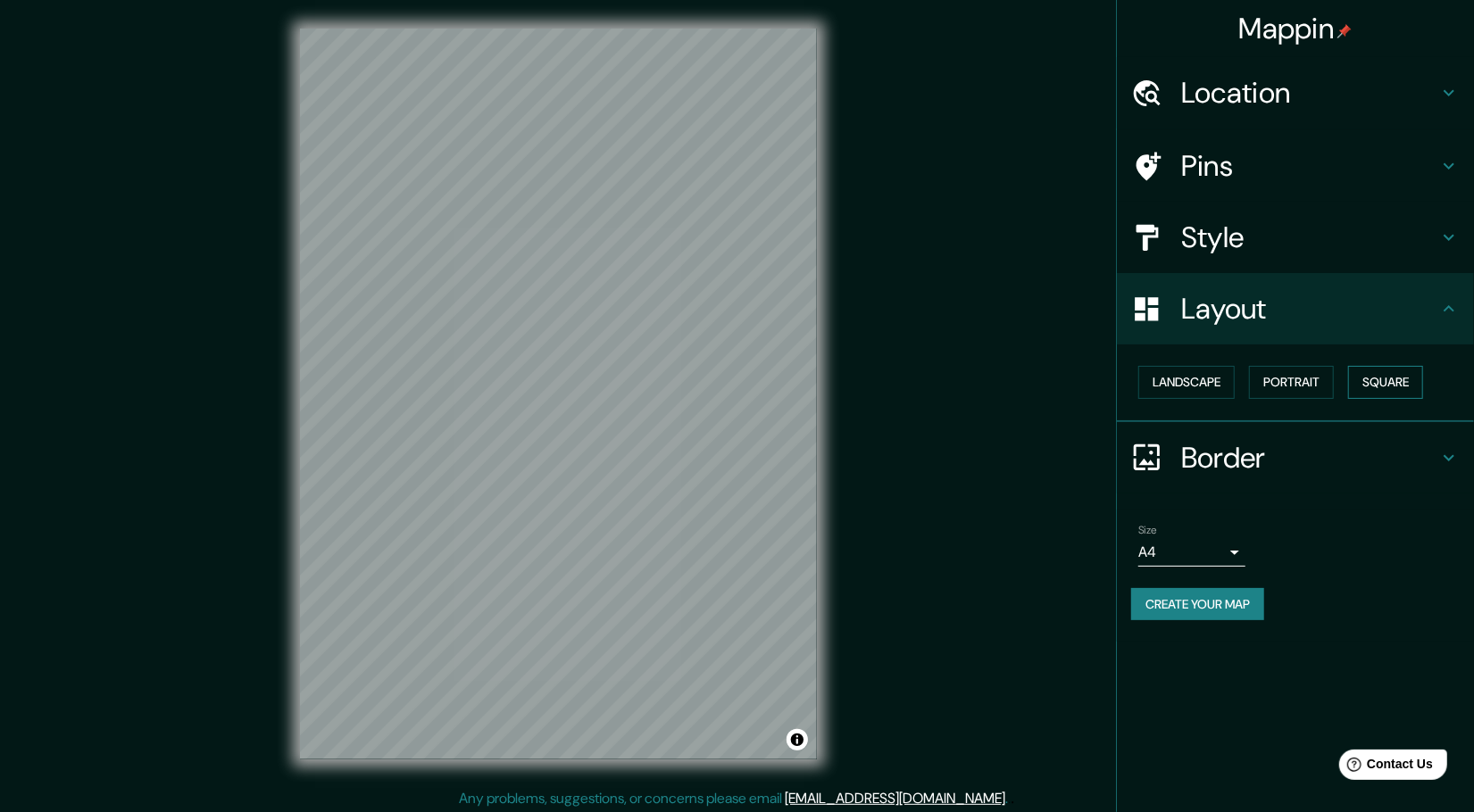
click at [1369, 379] on button "Square" at bounding box center [1385, 382] width 75 height 33
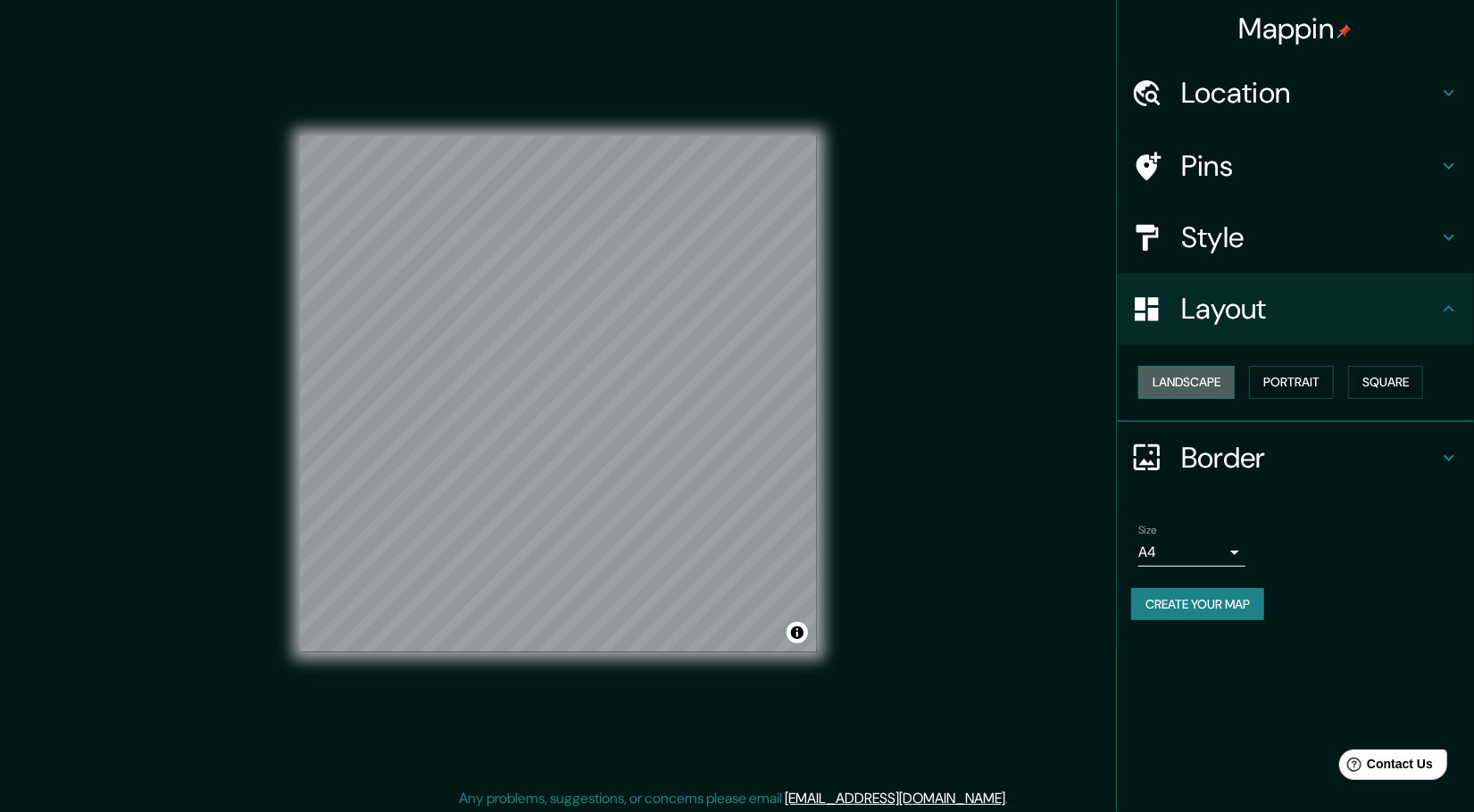
click at [1213, 392] on button "Landscape" at bounding box center [1186, 382] width 96 height 33
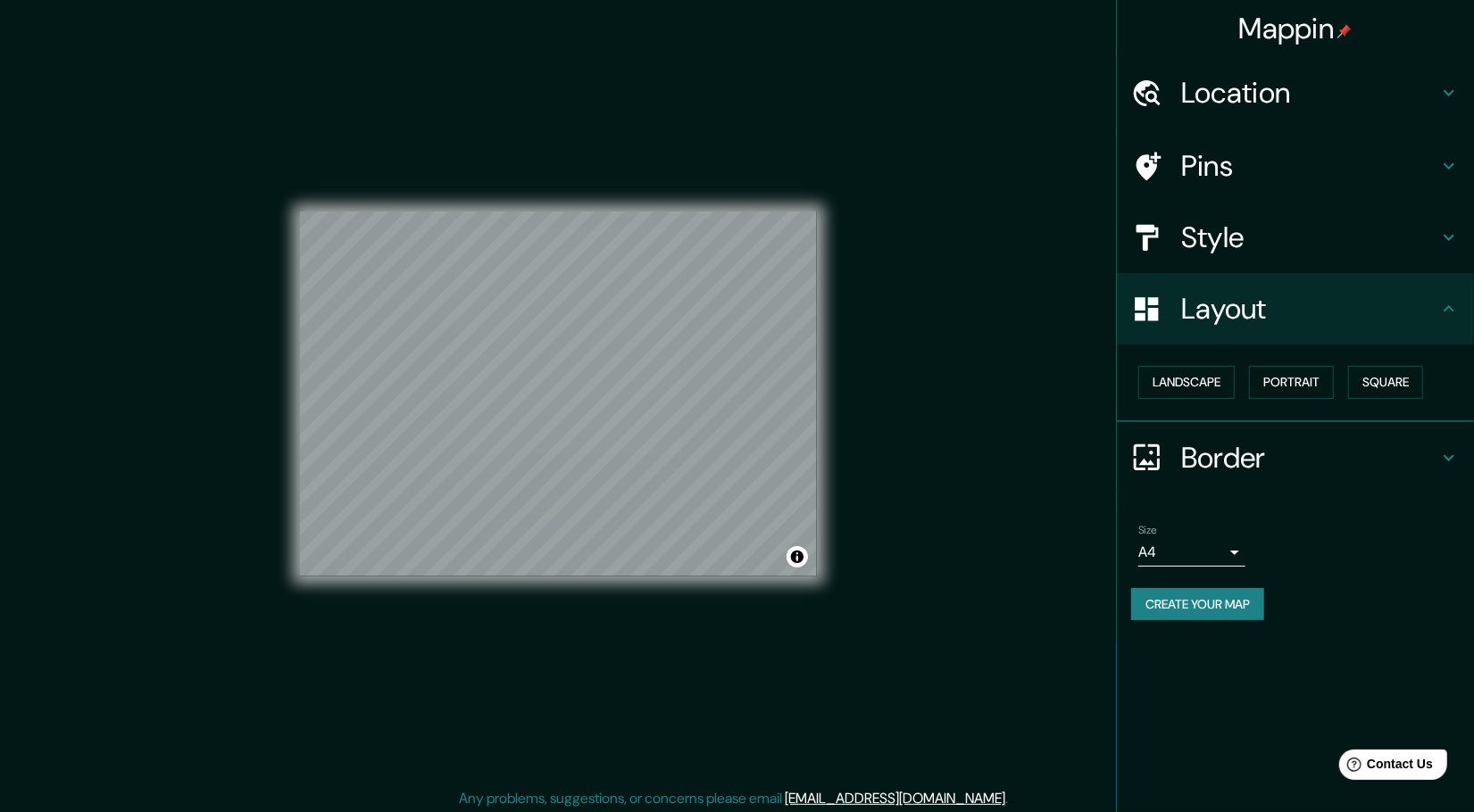
click at [1281, 258] on div "Style" at bounding box center [1295, 237] width 357 height 71
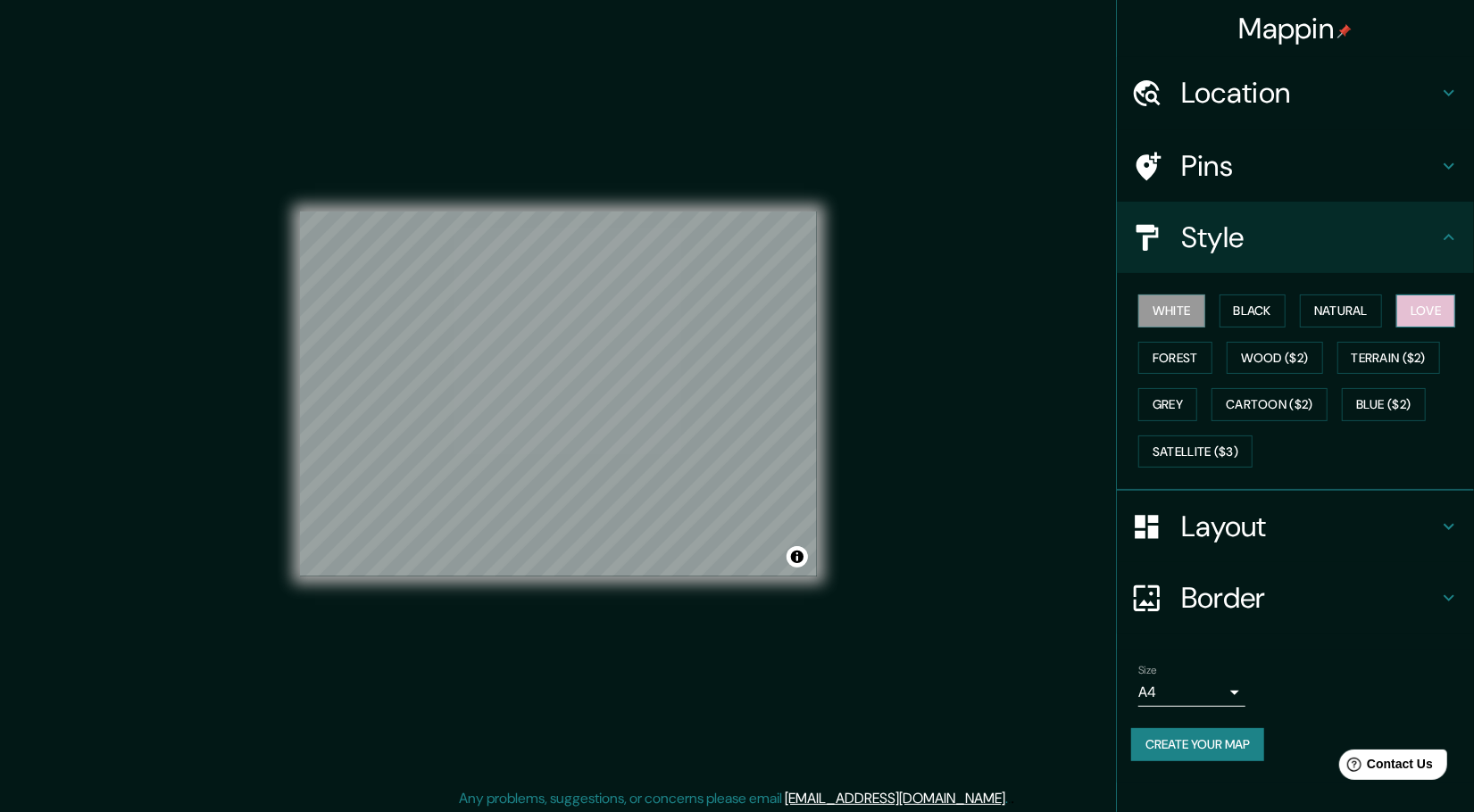
click at [1424, 315] on button "Love" at bounding box center [1425, 311] width 59 height 33
click at [1197, 363] on button "Forest" at bounding box center [1175, 358] width 74 height 33
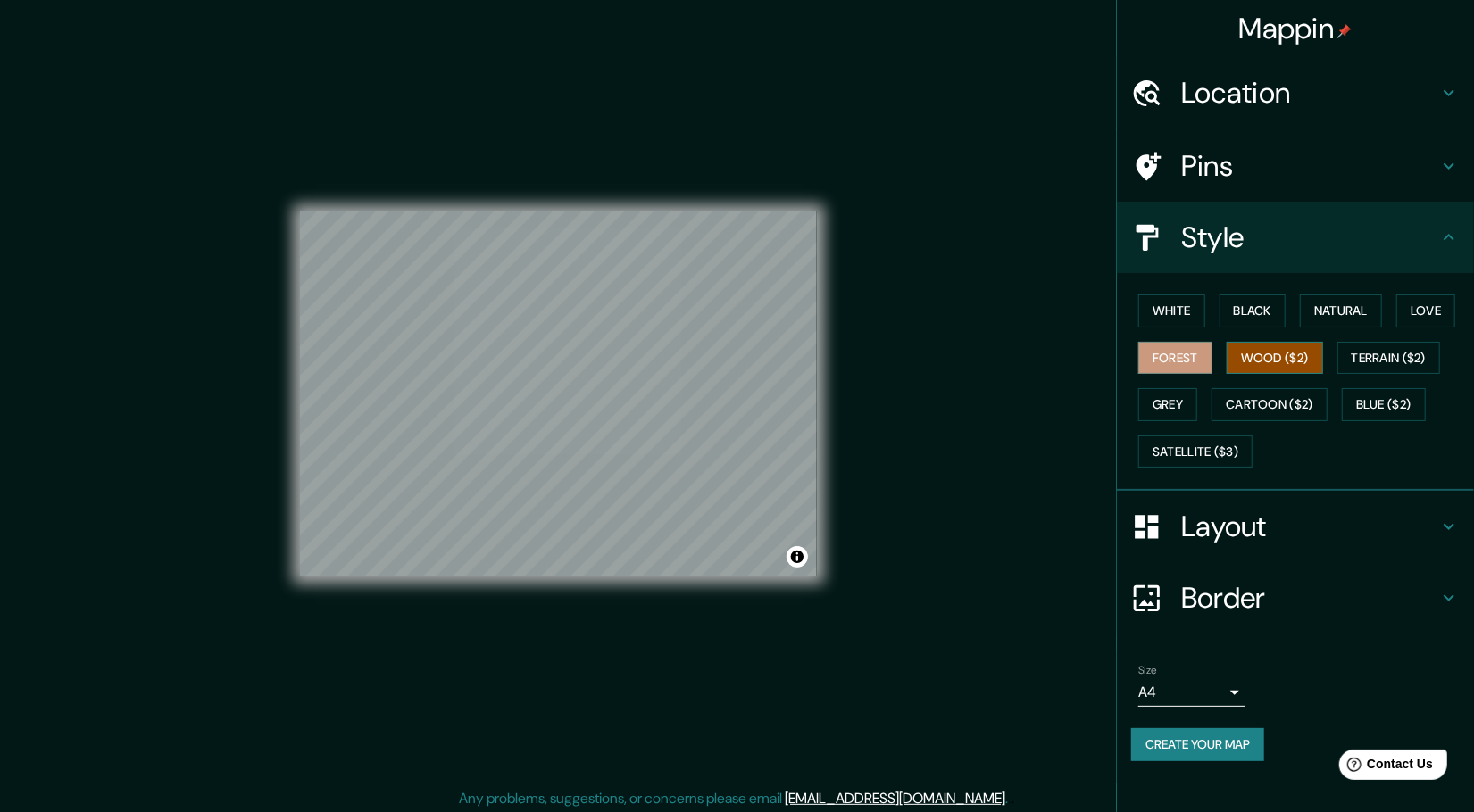
click at [1283, 349] on button "Wood ($2)" at bounding box center [1274, 358] width 96 height 33
click at [1163, 411] on button "Grey" at bounding box center [1167, 404] width 59 height 33
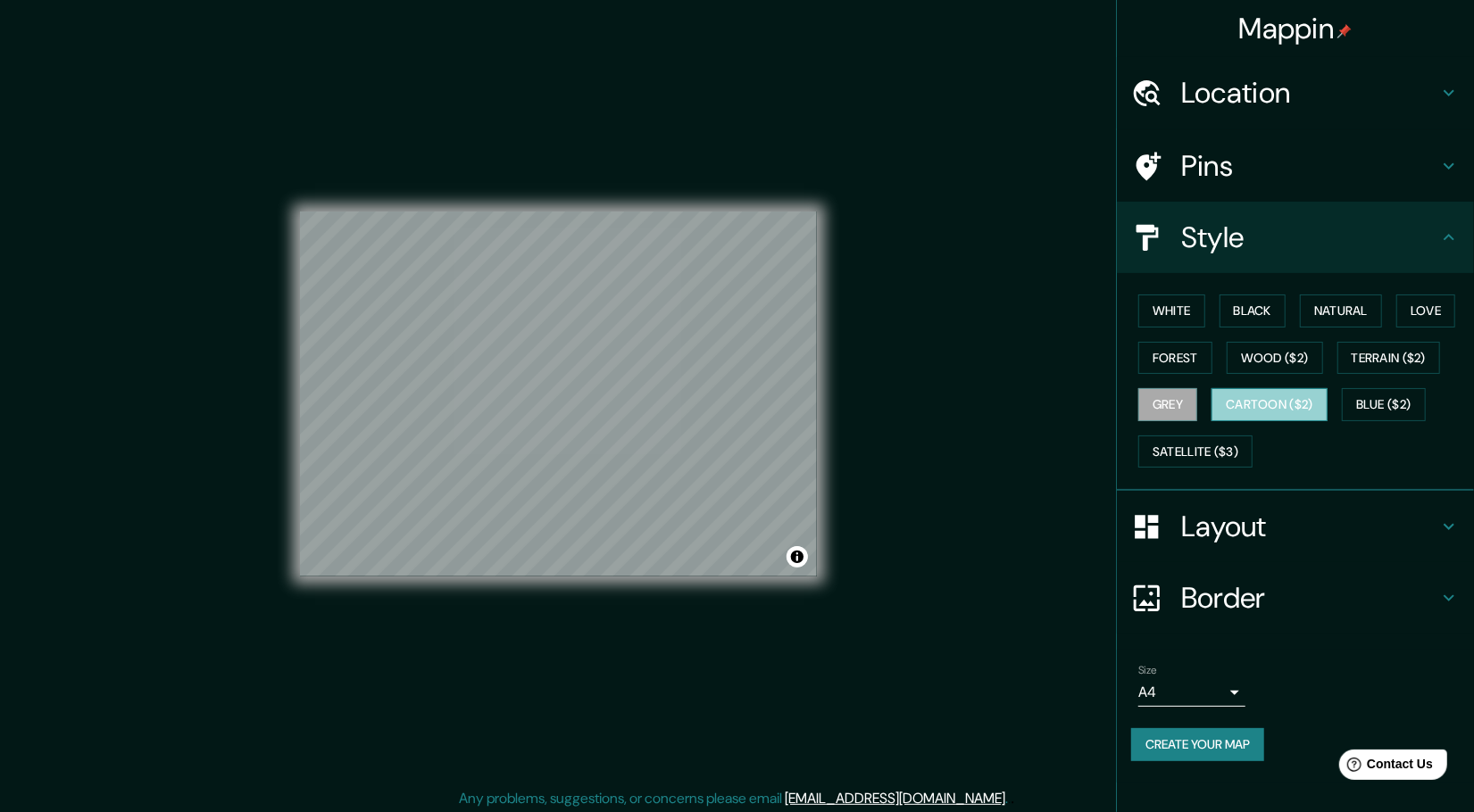
click at [1314, 400] on button "Cartoon ($2)" at bounding box center [1269, 404] width 116 height 33
click at [1378, 410] on button "Blue ($2)" at bounding box center [1383, 404] width 84 height 33
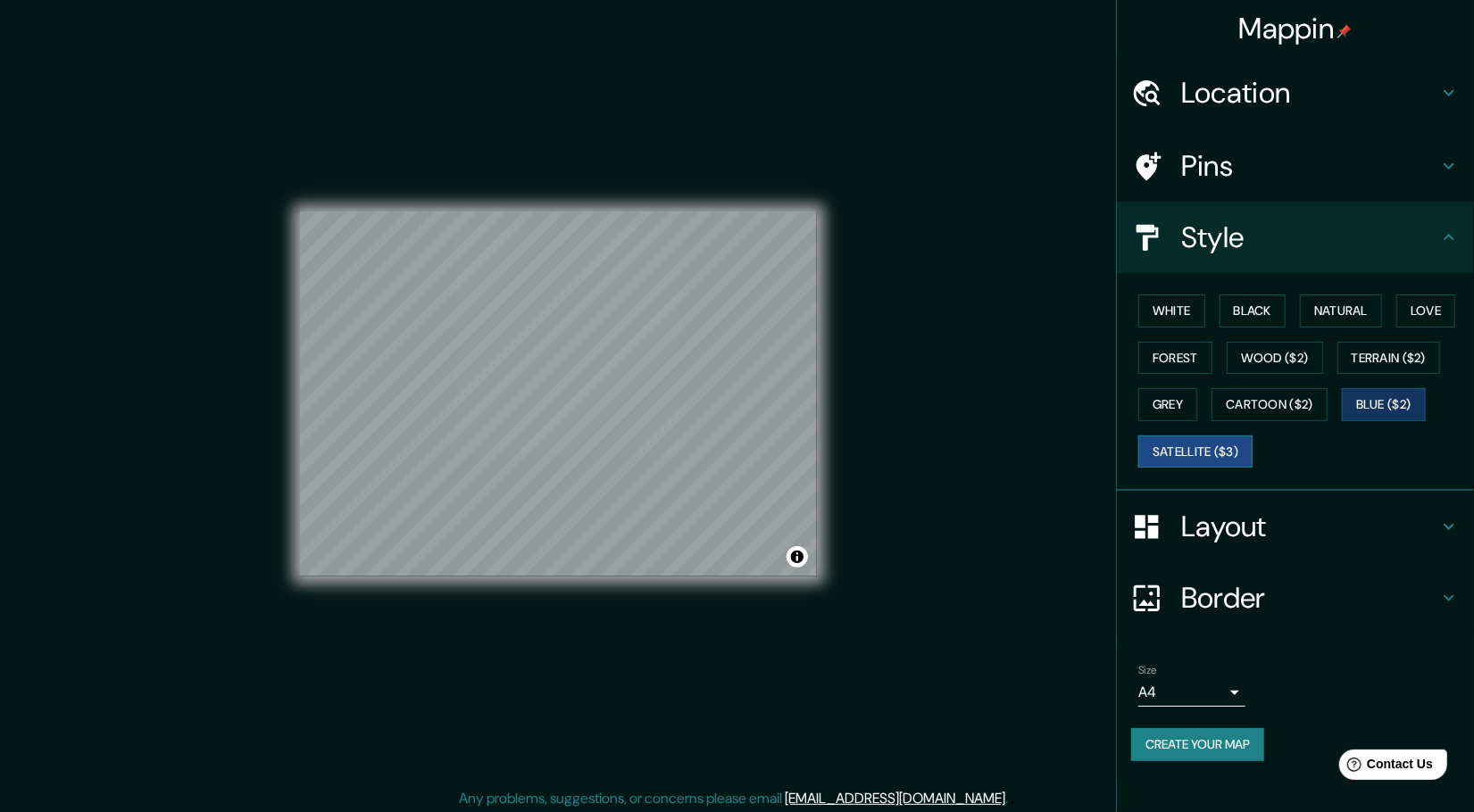
click at [1197, 442] on button "Satellite ($3)" at bounding box center [1195, 452] width 114 height 33
click at [1168, 324] on button "White" at bounding box center [1171, 311] width 67 height 33
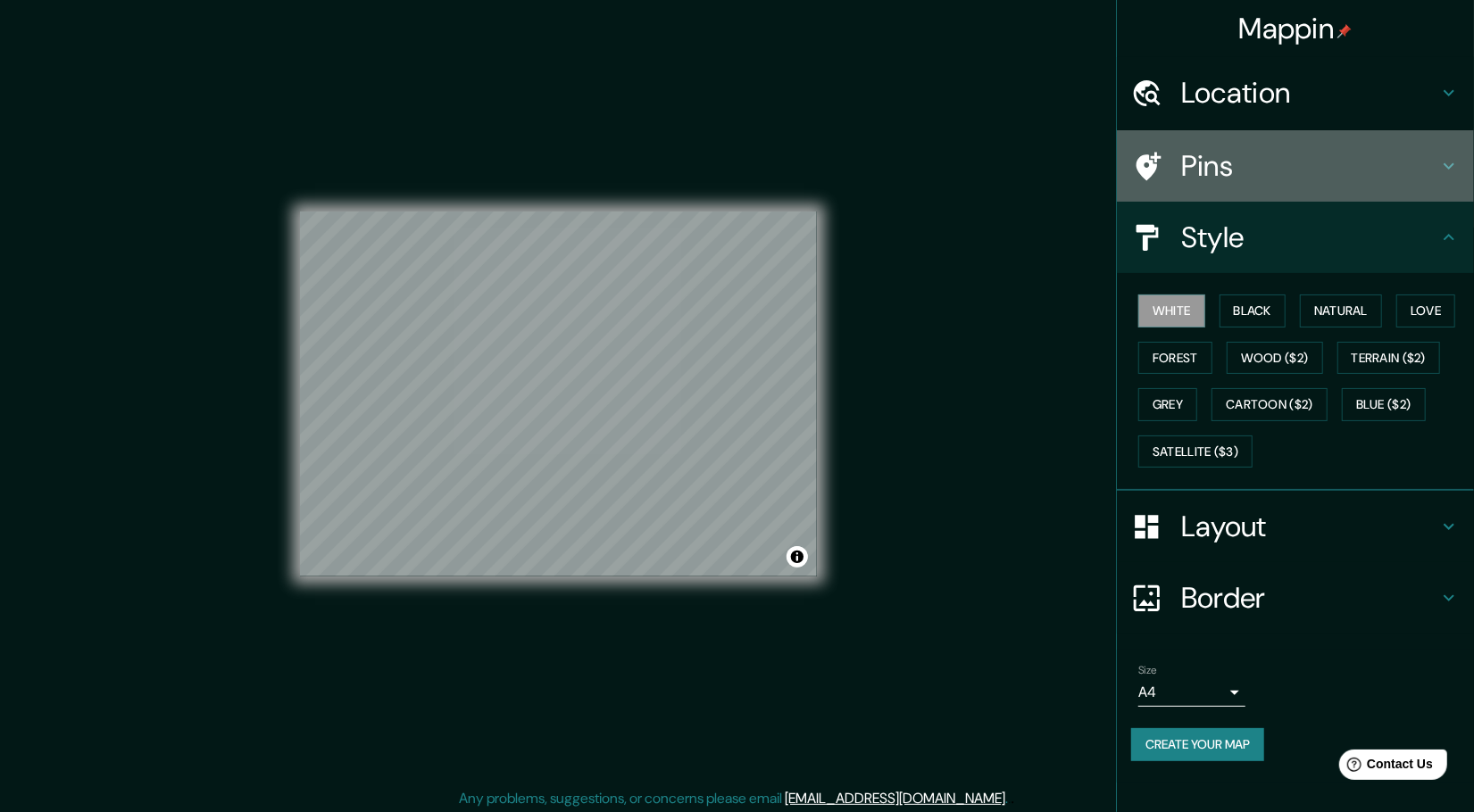
click at [1185, 181] on h4 "Pins" at bounding box center [1310, 167] width 258 height 36
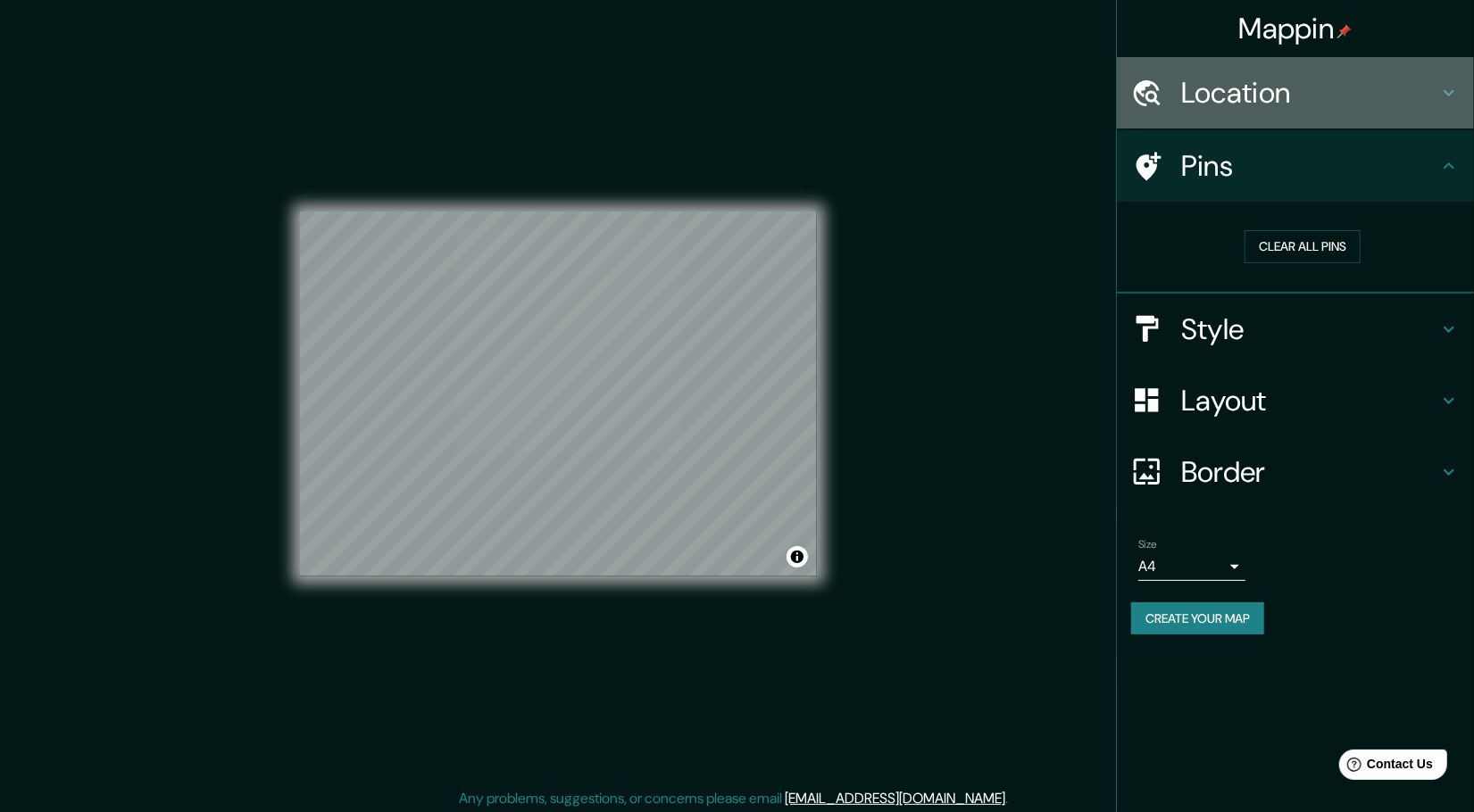
click at [1292, 92] on h4 "Location" at bounding box center [1310, 93] width 258 height 36
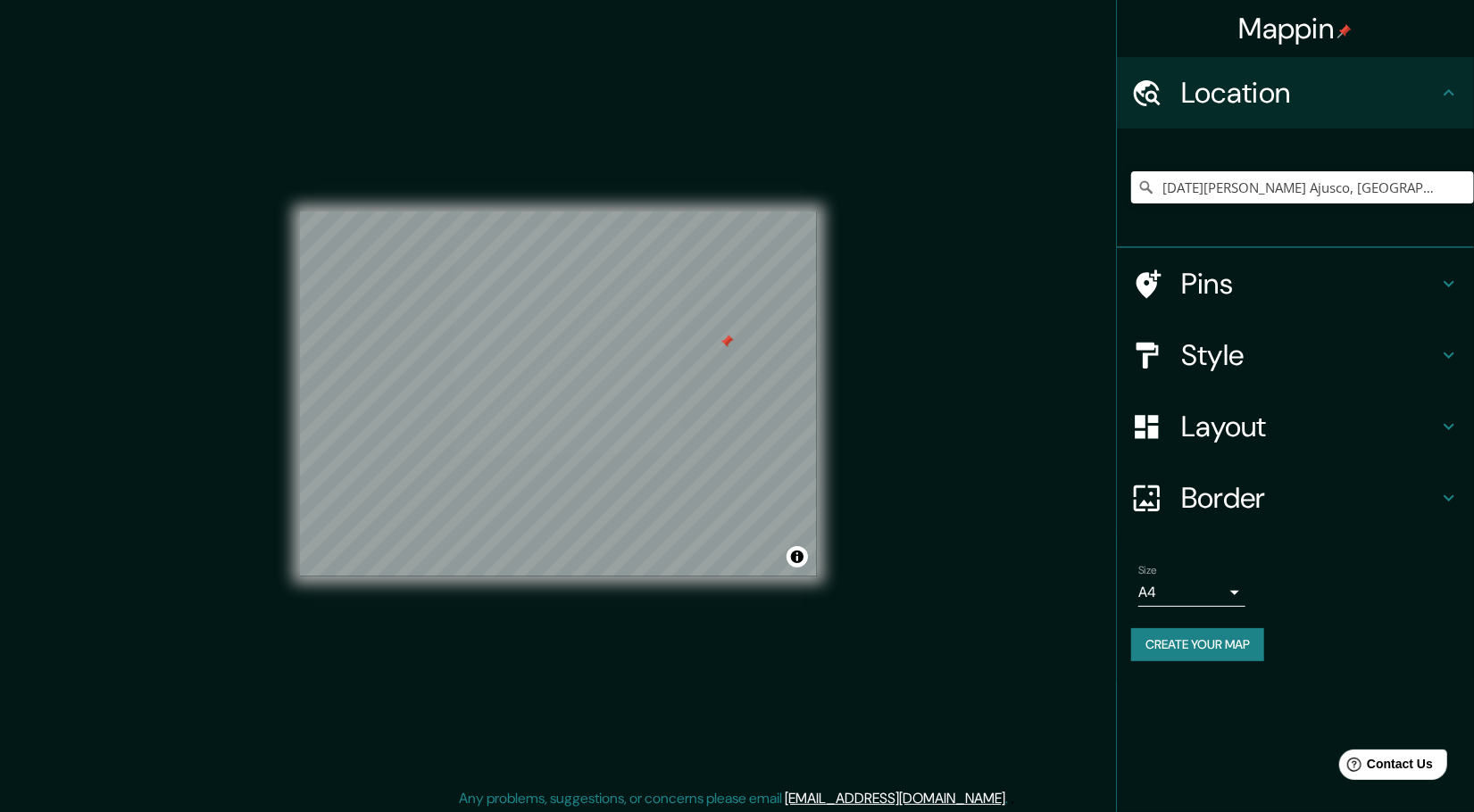
click at [1168, 279] on div at bounding box center [1156, 284] width 50 height 32
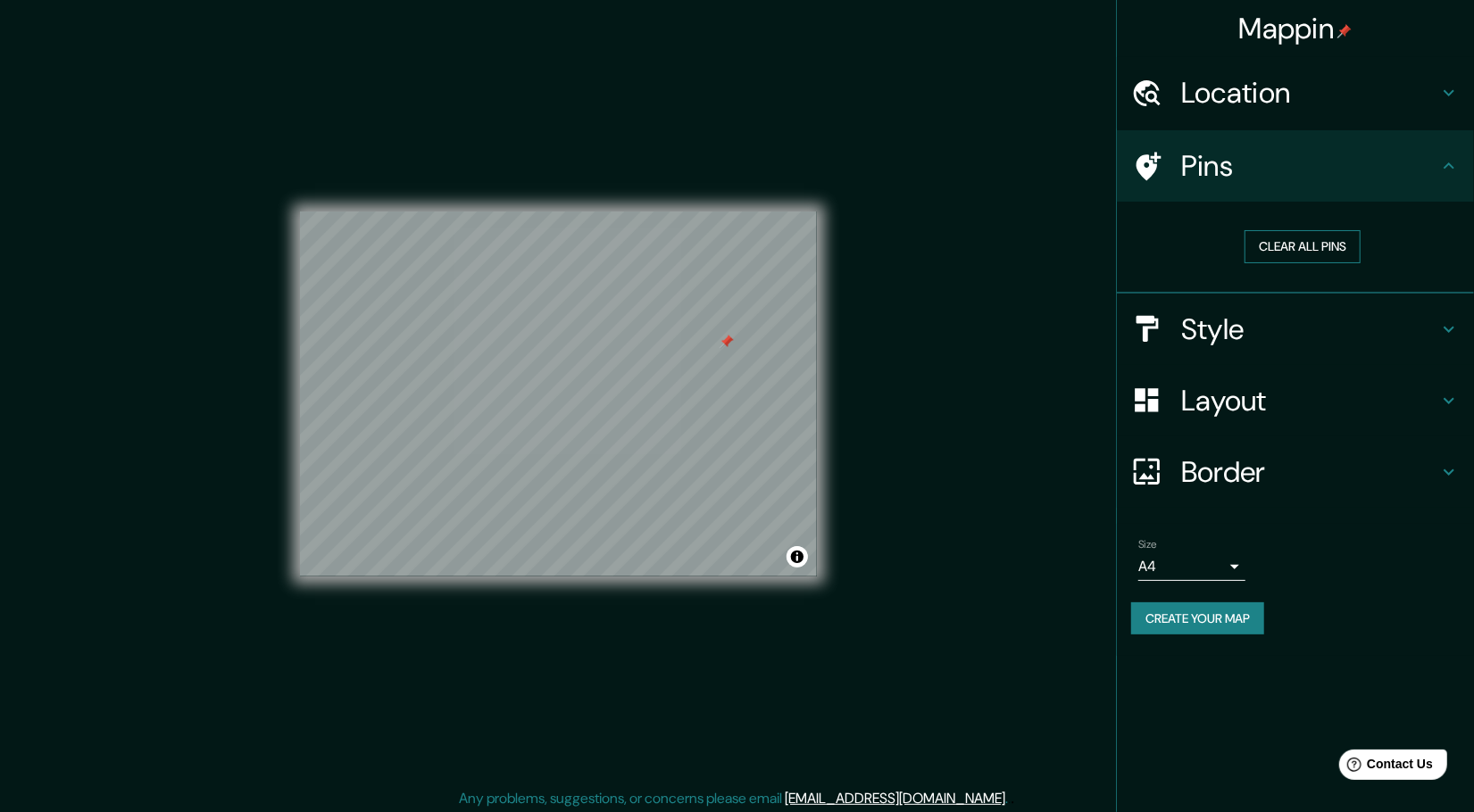
drag, startPoint x: 1243, startPoint y: 256, endPoint x: 1258, endPoint y: 254, distance: 15.1
click at [1248, 256] on div "Clear all pins" at bounding box center [1302, 247] width 314 height 33
click at [1283, 248] on button "Clear all pins" at bounding box center [1302, 247] width 116 height 33
click at [1011, 281] on div "Mappin Location [DATE][GEOGRAPHIC_DATA][PERSON_NAME], [GEOGRAPHIC_DATA], [GEOGR…" at bounding box center [737, 408] width 1474 height 817
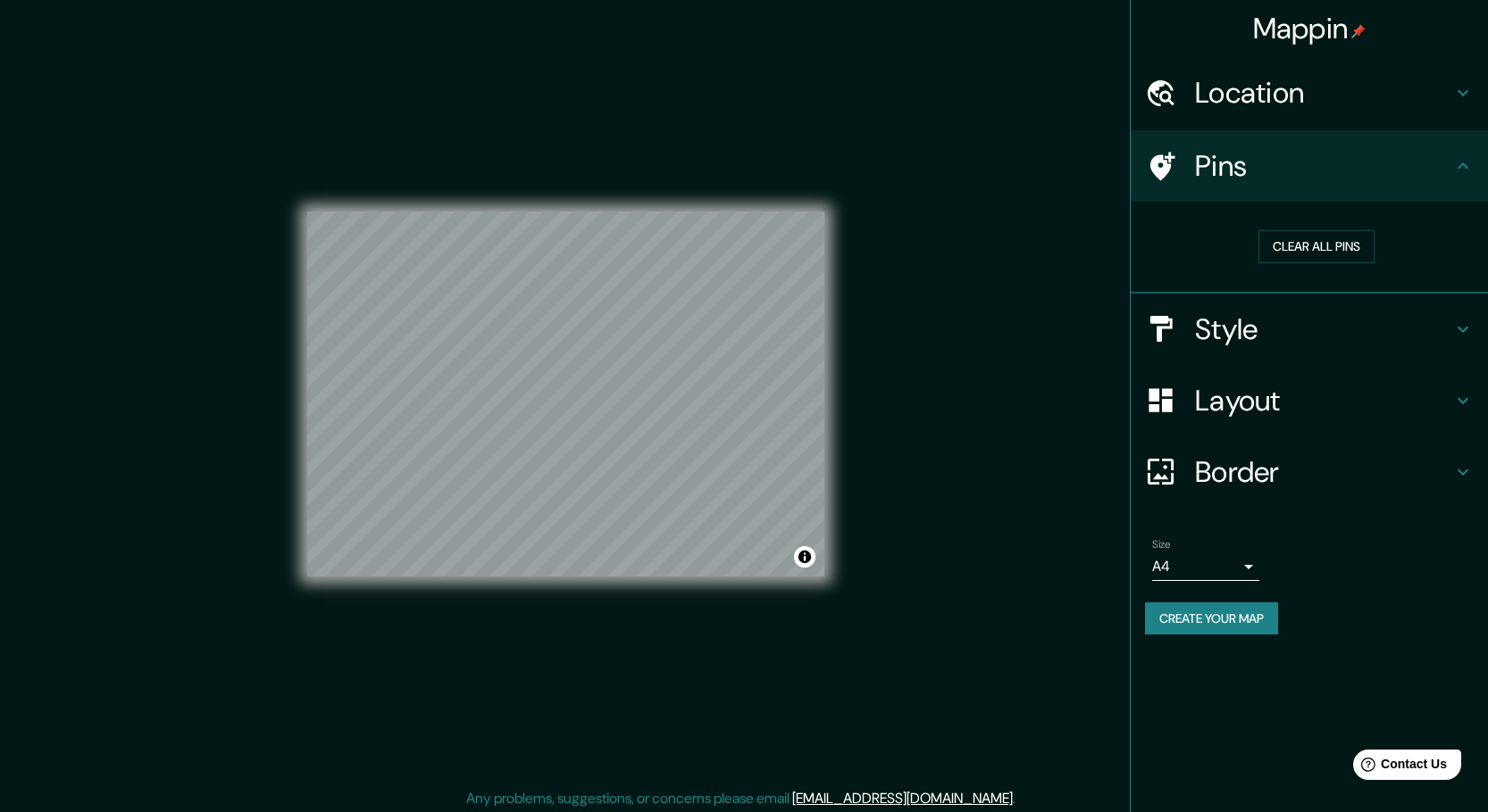
click at [1222, 564] on body "Mappin Location [DATE][GEOGRAPHIC_DATA][PERSON_NAME], [GEOGRAPHIC_DATA], [GEOGR…" at bounding box center [744, 406] width 1488 height 812
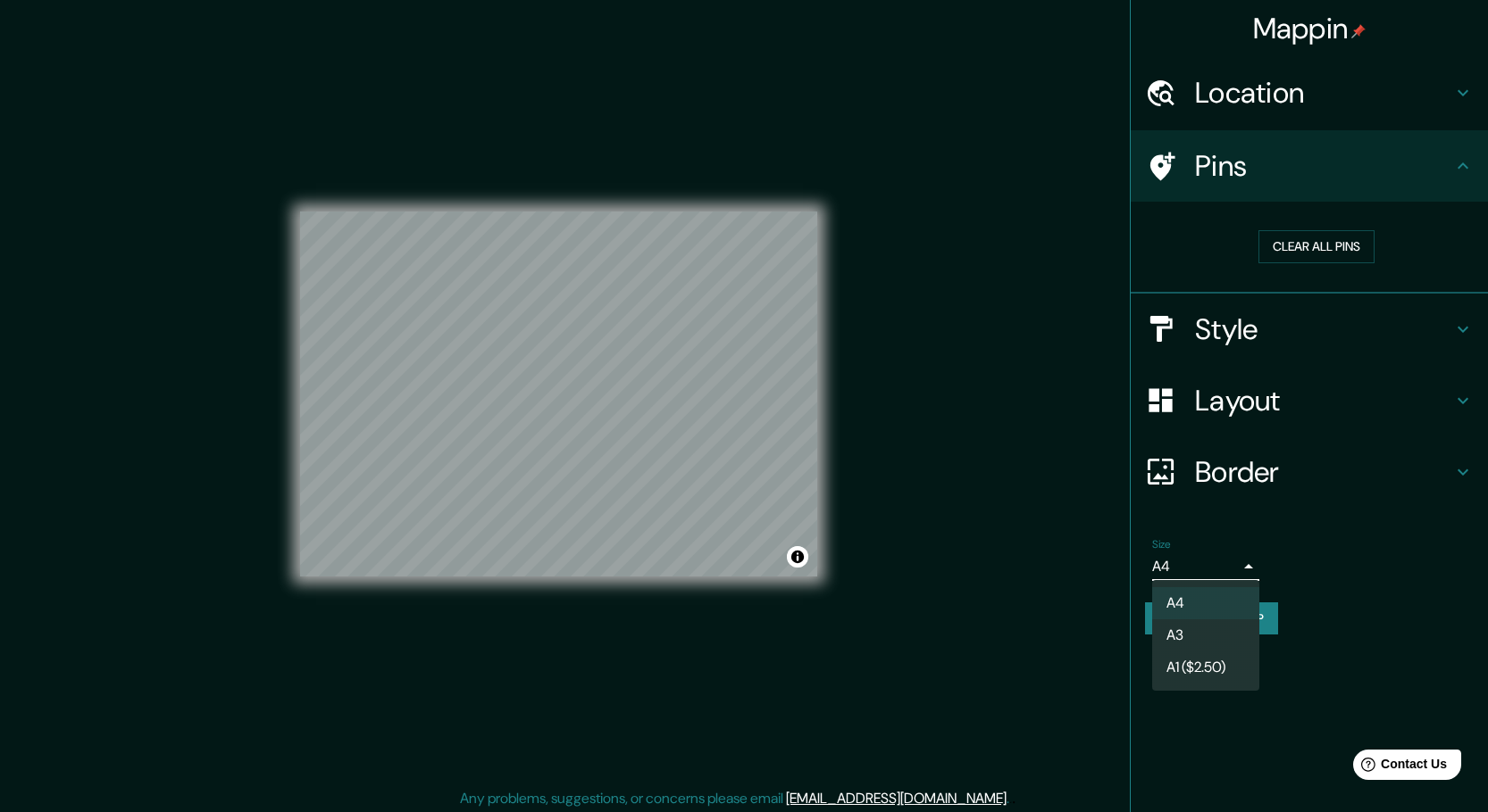
click at [1194, 610] on li "A4" at bounding box center [1205, 603] width 107 height 32
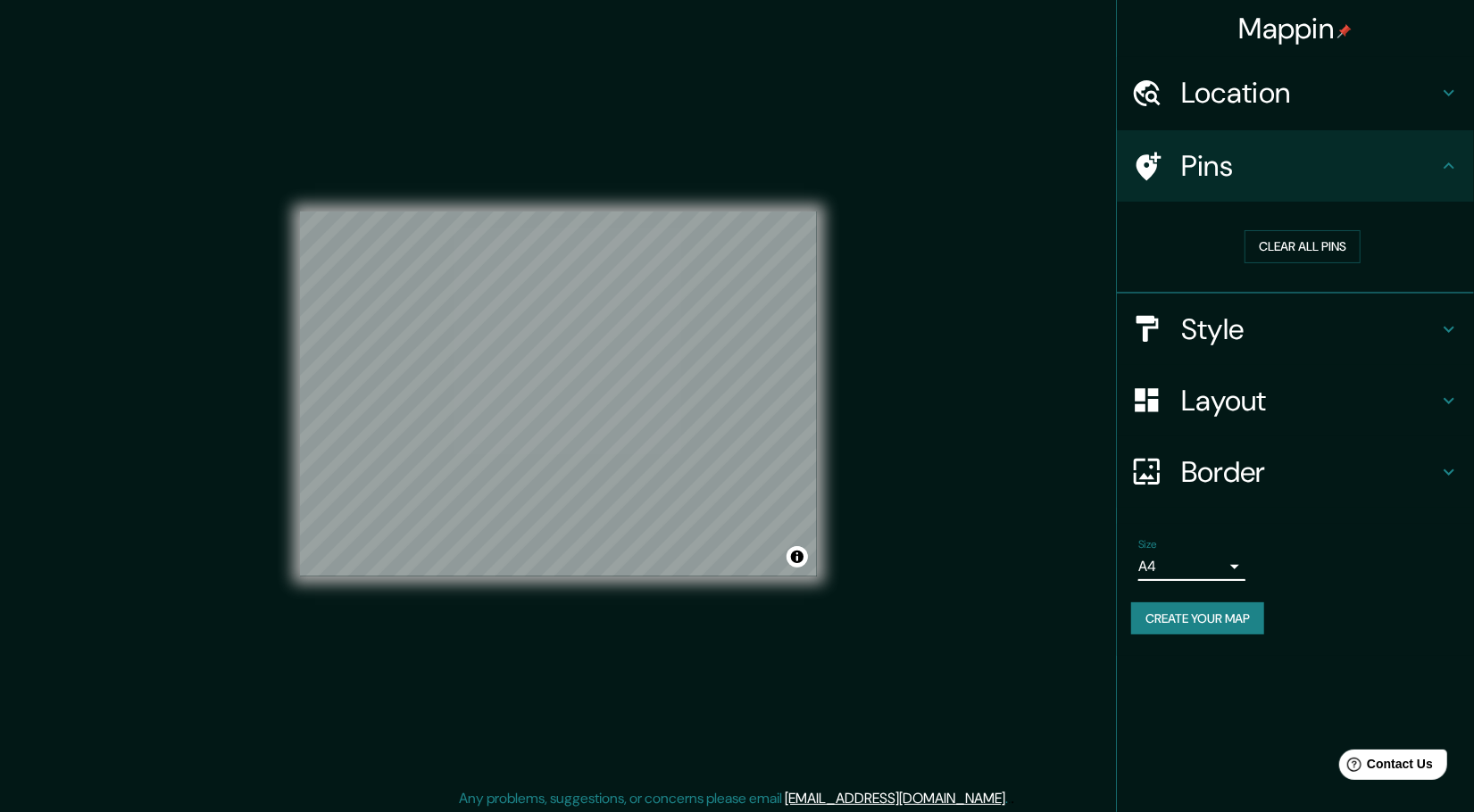
click at [1317, 571] on div "Size A4 single" at bounding box center [1295, 559] width 329 height 57
click at [1188, 618] on button "Create your map" at bounding box center [1198, 618] width 133 height 33
click at [1216, 615] on div "Create your map" at bounding box center [1295, 618] width 329 height 33
click at [1187, 613] on button "Create your map" at bounding box center [1198, 618] width 133 height 33
click at [1192, 615] on button "Create your map" at bounding box center [1198, 618] width 133 height 33
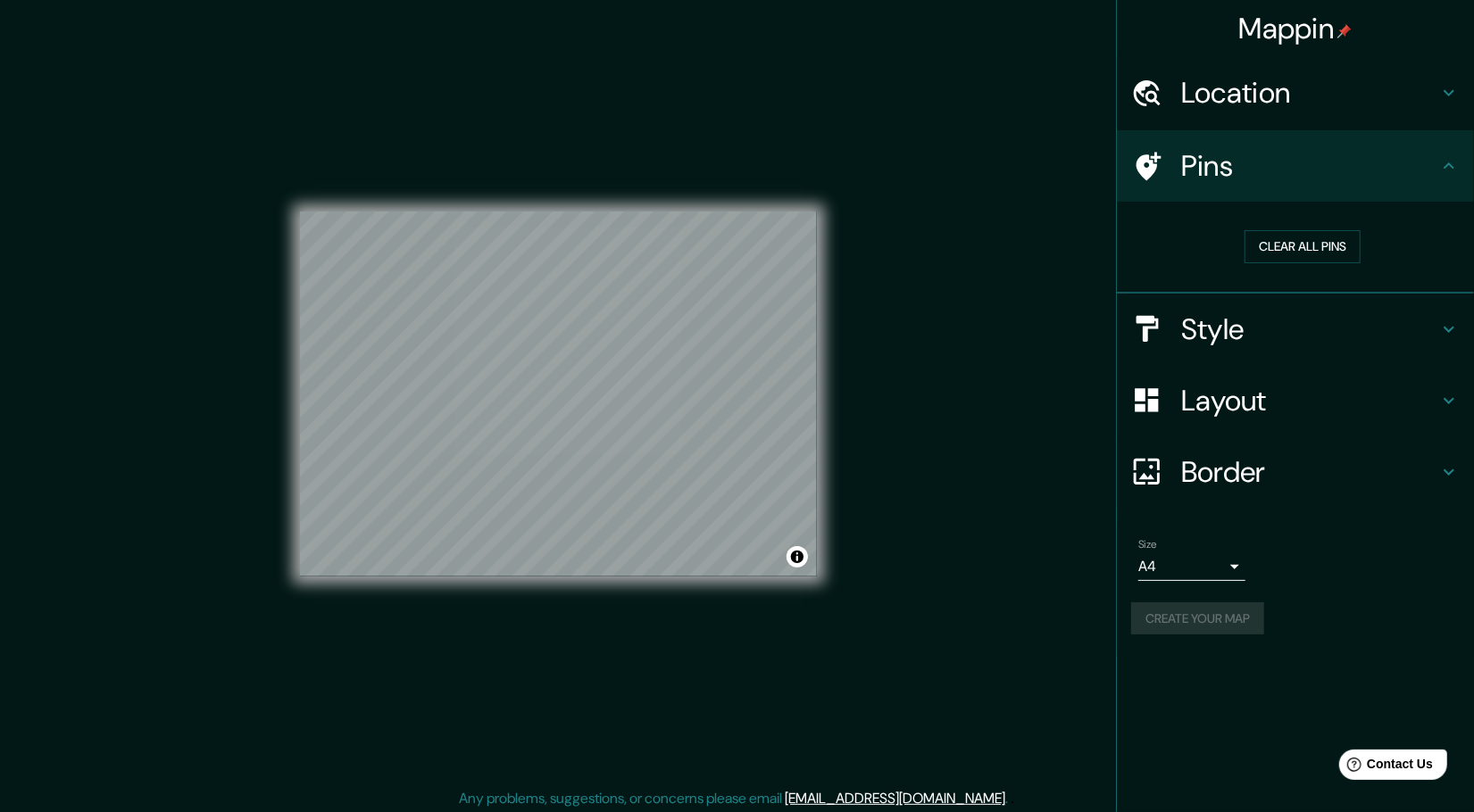
click at [1153, 165] on icon at bounding box center [1149, 167] width 25 height 29
click at [1229, 546] on div "Size A4 single" at bounding box center [1191, 560] width 107 height 43
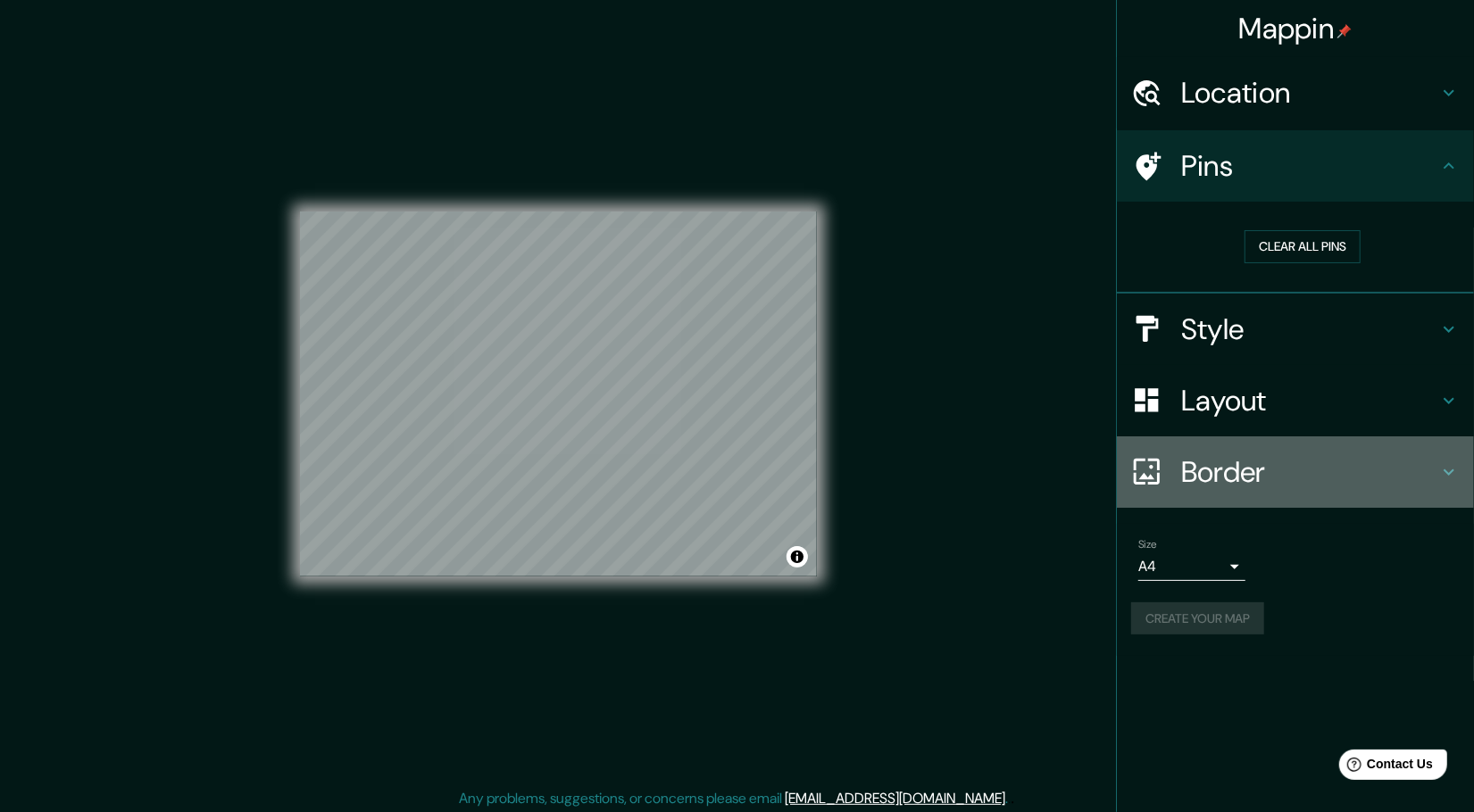
click at [1243, 477] on h4 "Border" at bounding box center [1310, 473] width 258 height 36
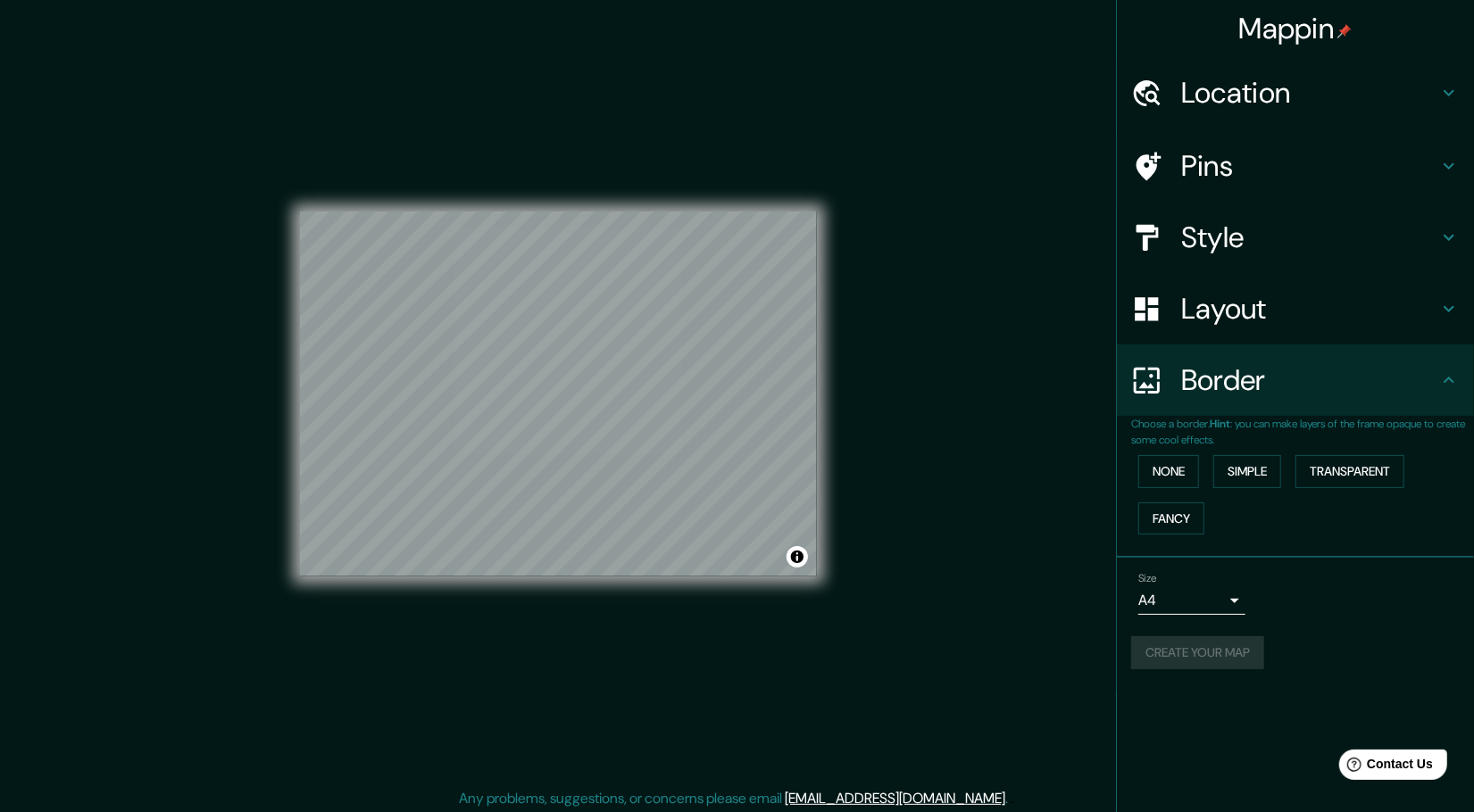
click at [1290, 544] on div "Choose a border. Hint : you can make layers of the frame opaque to create some …" at bounding box center [1295, 487] width 357 height 142
